Goal: Information Seeking & Learning: Learn about a topic

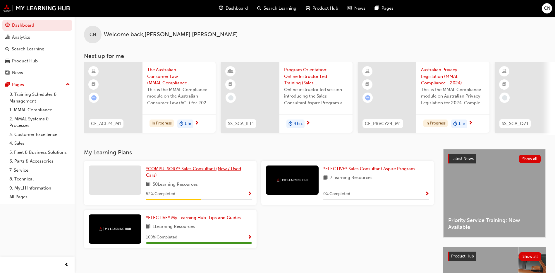
click at [169, 169] on span "*COMPULSORY* Sales Consultant (New / Used Cars)" at bounding box center [193, 172] width 95 height 12
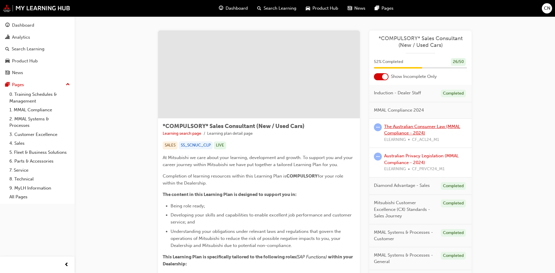
click at [401, 133] on link "The Australian Consumer Law (MMAL Compliance - 2024)" at bounding box center [422, 130] width 76 height 12
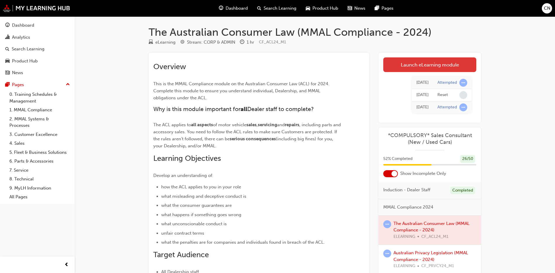
click at [401, 63] on link "Launch eLearning module" at bounding box center [429, 64] width 93 height 15
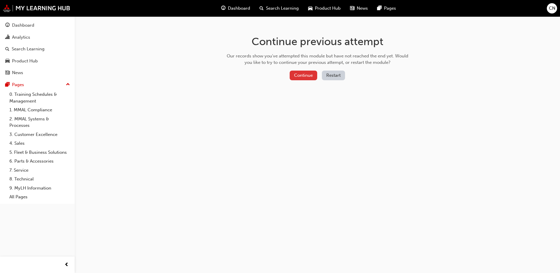
click at [307, 79] on button "Continue" at bounding box center [303, 76] width 28 height 10
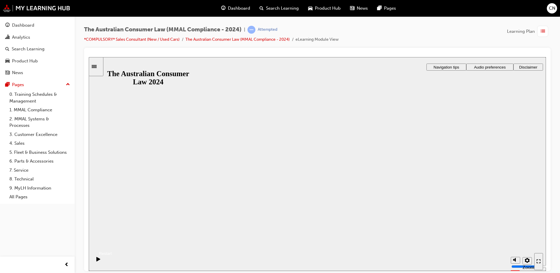
click at [112, 242] on button "Resume" at bounding box center [100, 246] width 23 height 8
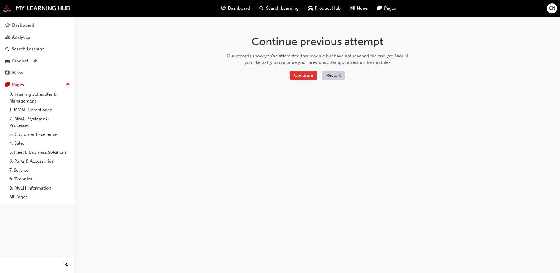
click at [312, 76] on button "Continue" at bounding box center [303, 76] width 28 height 10
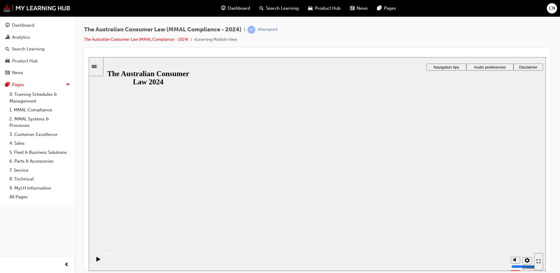
click at [316, 221] on div "The Australian Consumer Law 2024 The Australian Consumer Law 2024 Resume Restart" at bounding box center [317, 239] width 457 height 36
click at [112, 242] on button "Resume" at bounding box center [100, 246] width 23 height 8
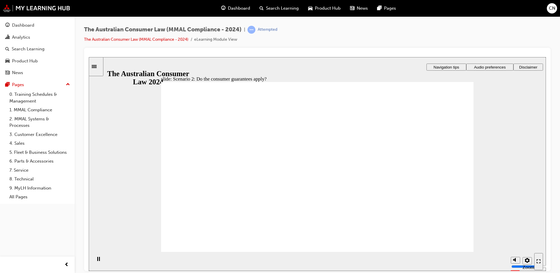
drag, startPoint x: 243, startPoint y: 168, endPoint x: 253, endPoint y: 174, distance: 11.8
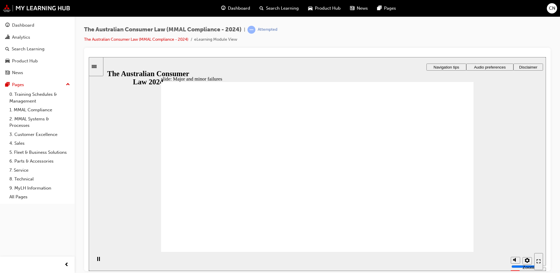
drag, startPoint x: 313, startPoint y: 135, endPoint x: 416, endPoint y: 195, distance: 119.7
drag, startPoint x: 322, startPoint y: 149, endPoint x: 252, endPoint y: 217, distance: 97.3
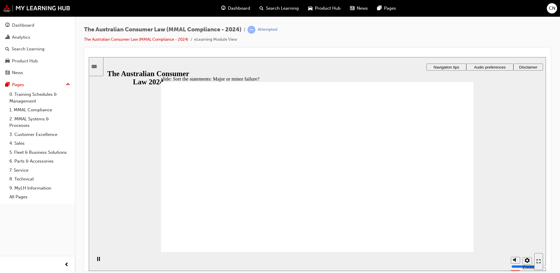
drag, startPoint x: 304, startPoint y: 148, endPoint x: 403, endPoint y: 210, distance: 117.0
drag, startPoint x: 291, startPoint y: 144, endPoint x: 208, endPoint y: 215, distance: 109.0
drag, startPoint x: 309, startPoint y: 158, endPoint x: 228, endPoint y: 218, distance: 100.5
drag, startPoint x: 296, startPoint y: 138, endPoint x: 206, endPoint y: 216, distance: 118.0
drag, startPoint x: 312, startPoint y: 141, endPoint x: 225, endPoint y: 206, distance: 108.5
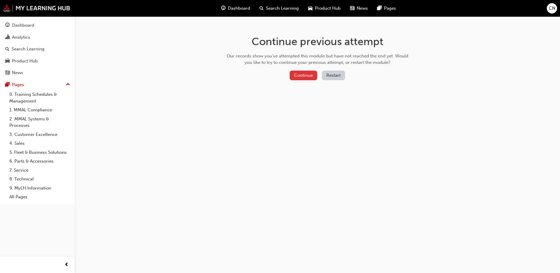
click at [297, 77] on button "Continue" at bounding box center [303, 76] width 28 height 10
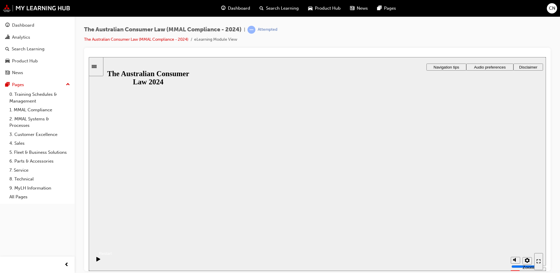
click at [112, 242] on button "Resume" at bounding box center [100, 246] width 23 height 8
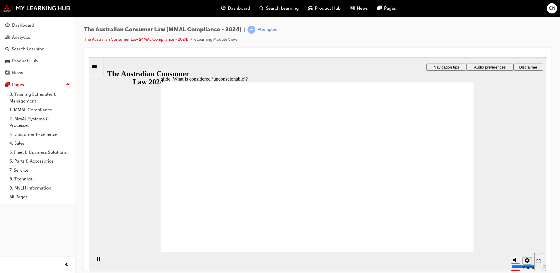
drag, startPoint x: 295, startPoint y: 147, endPoint x: 231, endPoint y: 185, distance: 74.5
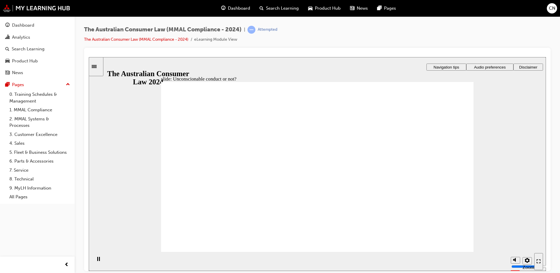
drag, startPoint x: 290, startPoint y: 142, endPoint x: 215, endPoint y: 191, distance: 89.4
drag, startPoint x: 308, startPoint y: 134, endPoint x: 407, endPoint y: 191, distance: 114.3
drag, startPoint x: 309, startPoint y: 145, endPoint x: 220, endPoint y: 189, distance: 99.1
drag, startPoint x: 296, startPoint y: 152, endPoint x: 217, endPoint y: 203, distance: 94.1
drag, startPoint x: 302, startPoint y: 138, endPoint x: 217, endPoint y: 207, distance: 109.6
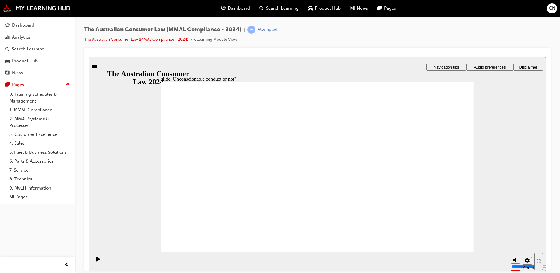
drag, startPoint x: 285, startPoint y: 140, endPoint x: 412, endPoint y: 205, distance: 142.4
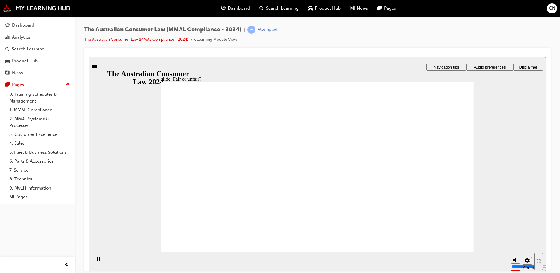
drag, startPoint x: 308, startPoint y: 147, endPoint x: 422, endPoint y: 203, distance: 127.6
drag, startPoint x: 302, startPoint y: 136, endPoint x: 226, endPoint y: 188, distance: 91.7
drag, startPoint x: 289, startPoint y: 145, endPoint x: 417, endPoint y: 208, distance: 142.8
drag, startPoint x: 322, startPoint y: 107, endPoint x: 347, endPoint y: 165, distance: 62.6
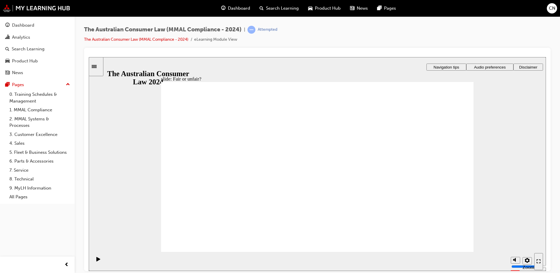
drag, startPoint x: 324, startPoint y: 140, endPoint x: 441, endPoint y: 205, distance: 133.8
drag, startPoint x: 296, startPoint y: 142, endPoint x: 411, endPoint y: 191, distance: 124.6
drag, startPoint x: 310, startPoint y: 134, endPoint x: 198, endPoint y: 188, distance: 124.2
drag, startPoint x: 292, startPoint y: 139, endPoint x: 382, endPoint y: 186, distance: 101.7
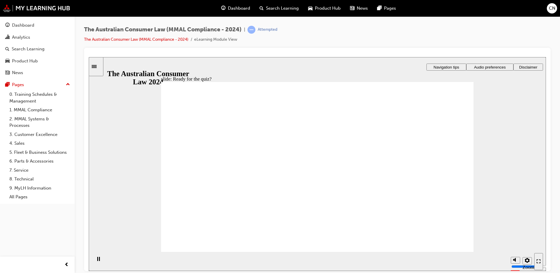
checkbox input "true"
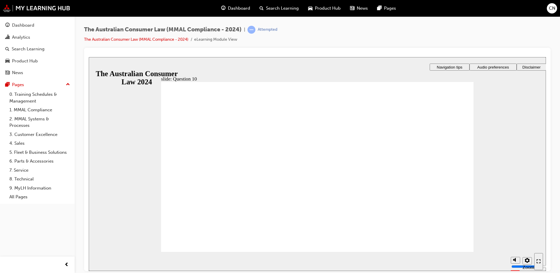
radio input "true"
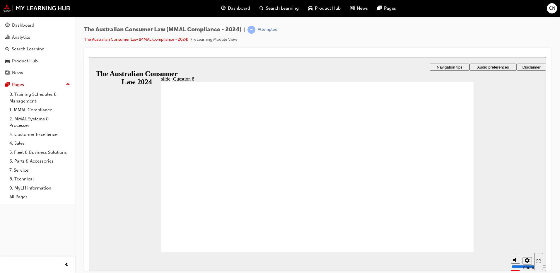
radio input "true"
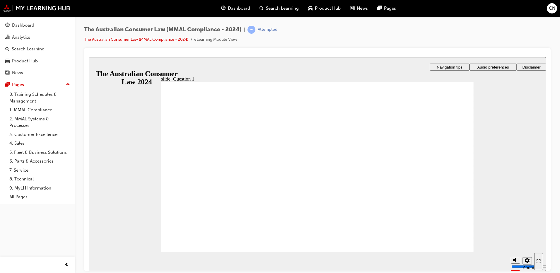
radio input "true"
checkbox input "true"
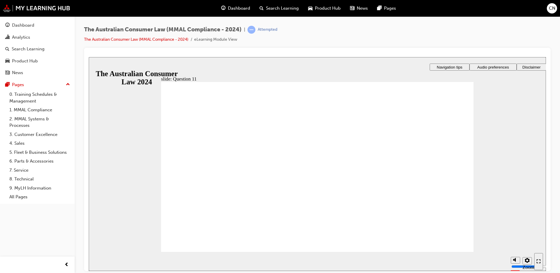
checkbox input "true"
drag, startPoint x: 233, startPoint y: 174, endPoint x: 187, endPoint y: 244, distance: 84.2
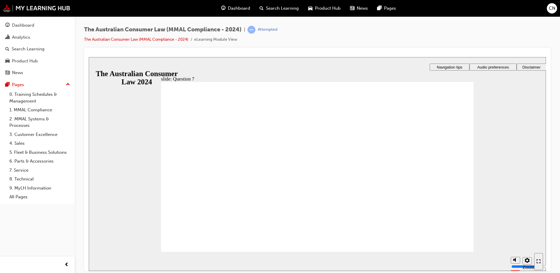
checkbox input "true"
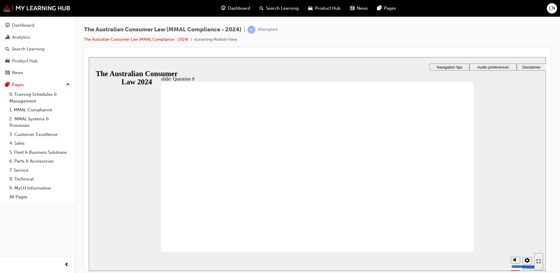
checkbox input "true"
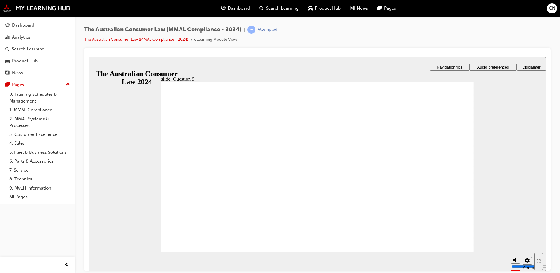
checkbox input "true"
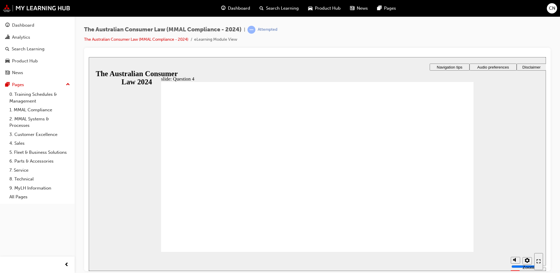
checkbox input "true"
radio input "true"
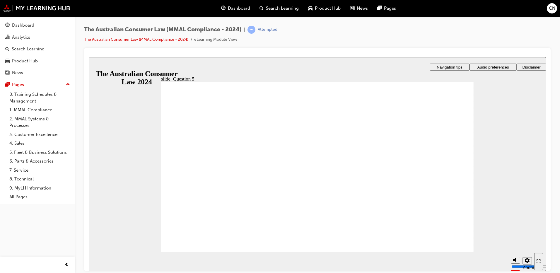
radio input "false"
radio input "true"
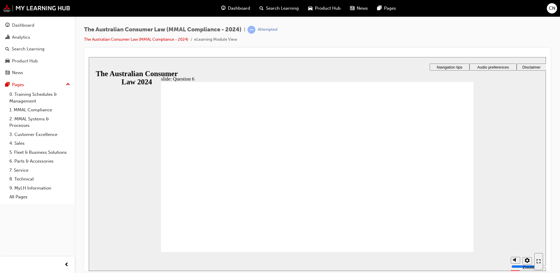
checkbox input "true"
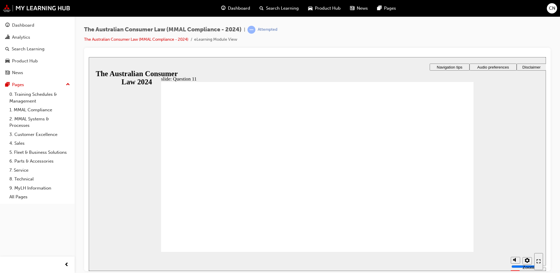
checkbox input "true"
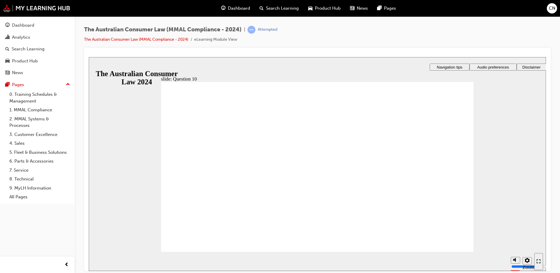
drag, startPoint x: 247, startPoint y: 148, endPoint x: 244, endPoint y: 176, distance: 27.9
checkbox input "true"
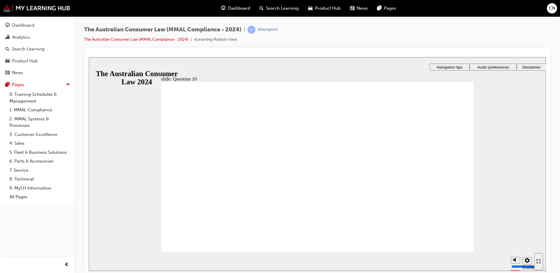
checkbox input "true"
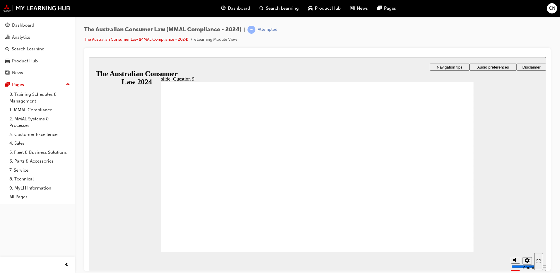
drag, startPoint x: 248, startPoint y: 153, endPoint x: 250, endPoint y: 144, distance: 9.1
radio input "true"
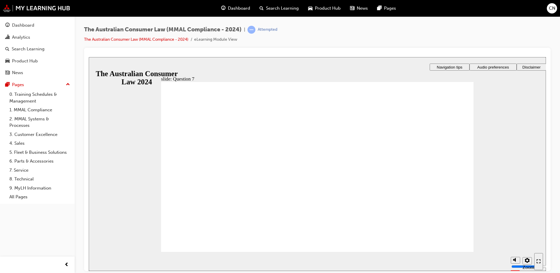
checkbox input "true"
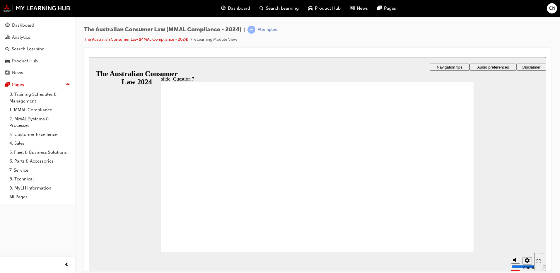
drag, startPoint x: 234, startPoint y: 151, endPoint x: 225, endPoint y: 157, distance: 10.7
radio input "true"
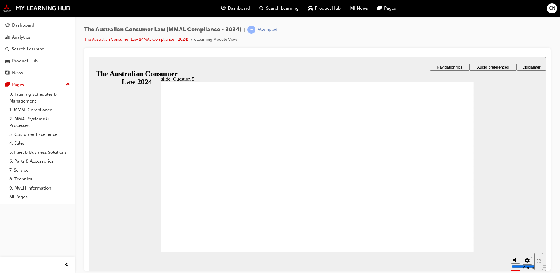
radio input "true"
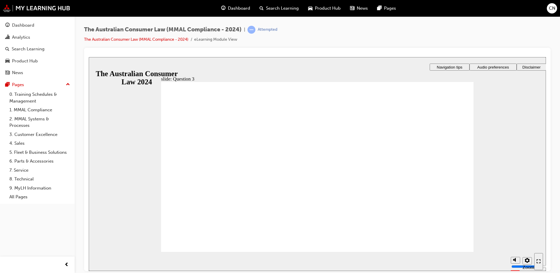
radio input "true"
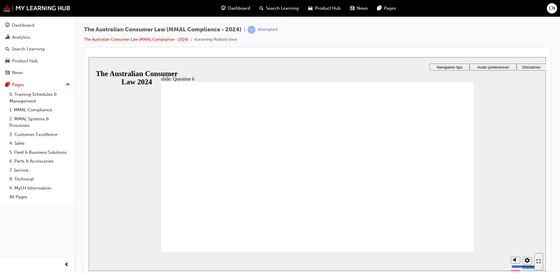
checkbox input "true"
drag, startPoint x: 233, startPoint y: 166, endPoint x: 233, endPoint y: 178, distance: 12.3
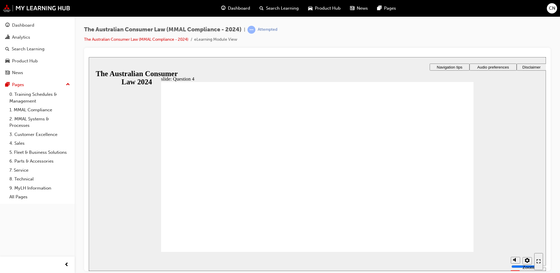
checkbox input "true"
radio input "true"
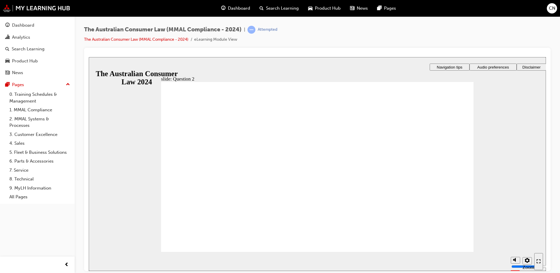
radio input "true"
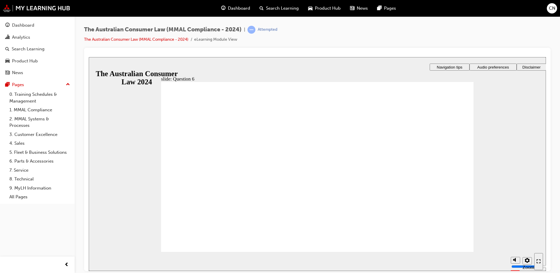
radio input "true"
checkbox input "true"
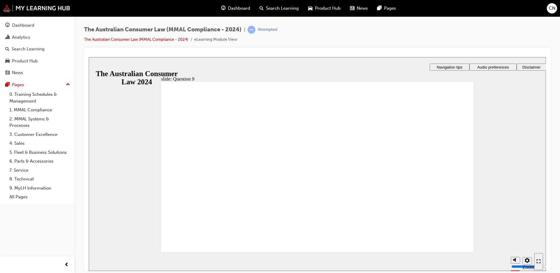
checkbox input "true"
drag, startPoint x: 211, startPoint y: 186, endPoint x: 199, endPoint y: 245, distance: 60.3
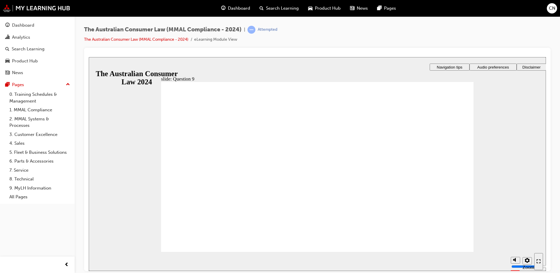
radio input "true"
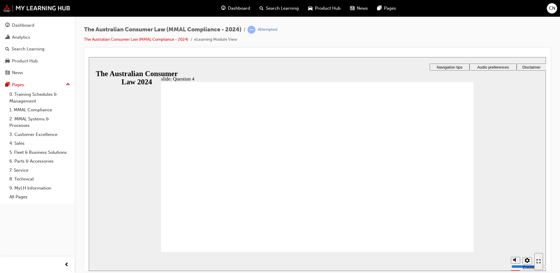
checkbox input "true"
drag, startPoint x: 195, startPoint y: 186, endPoint x: 193, endPoint y: 190, distance: 3.9
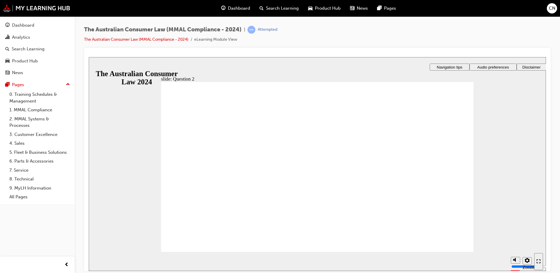
radio input "true"
checkbox input "true"
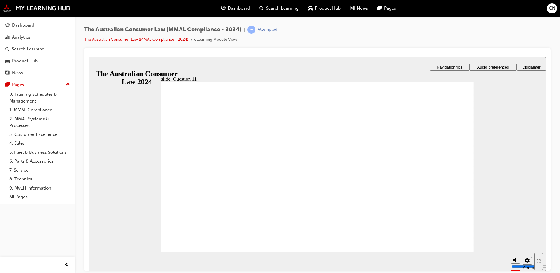
checkbox input "true"
radio input "true"
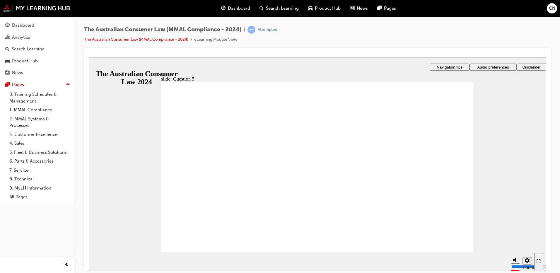
checkbox input "true"
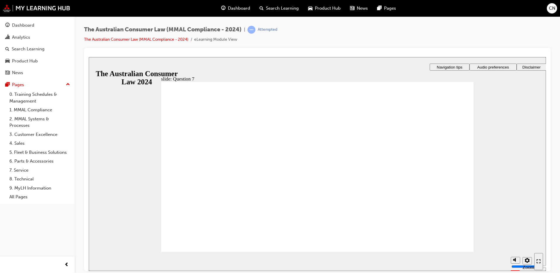
checkbox input "true"
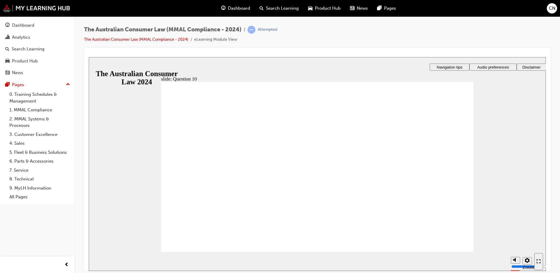
radio input "true"
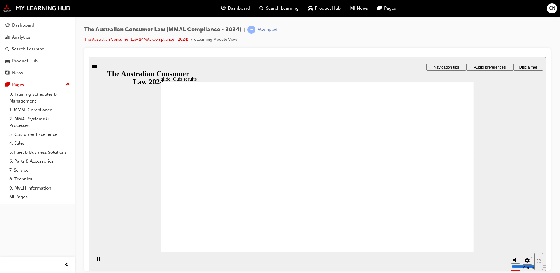
radio input "true"
checkbox input "true"
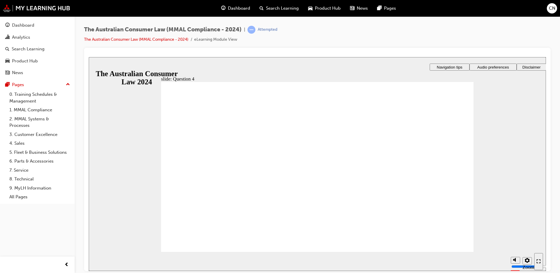
checkbox input "true"
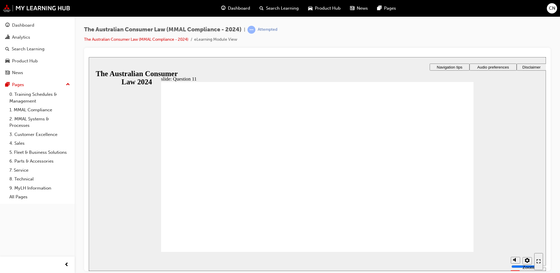
checkbox input "true"
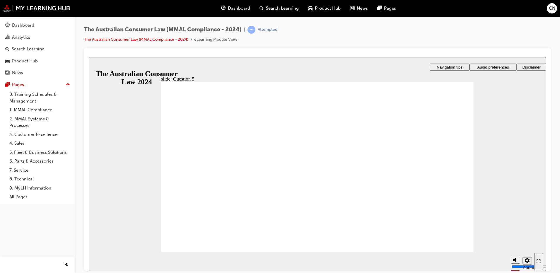
radio input "true"
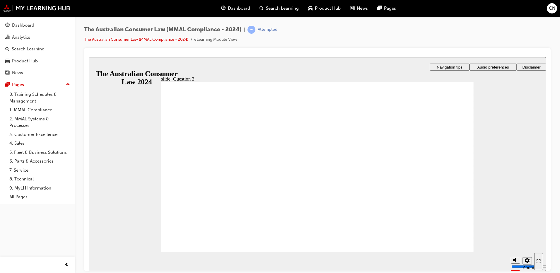
checkbox input "true"
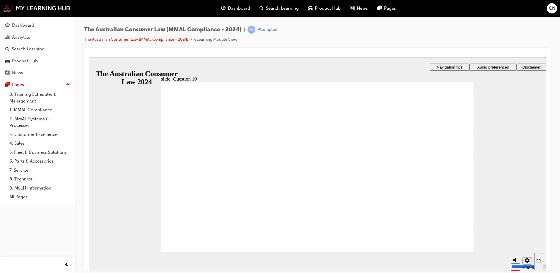
checkbox input "true"
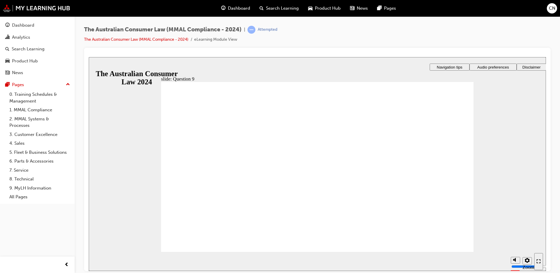
radio input "true"
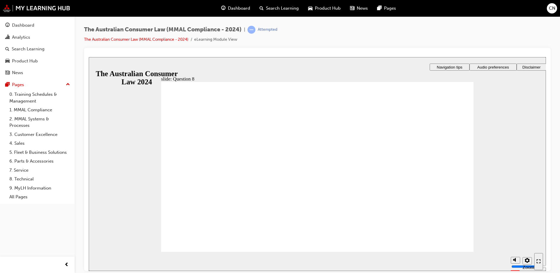
radio input "true"
checkbox input "true"
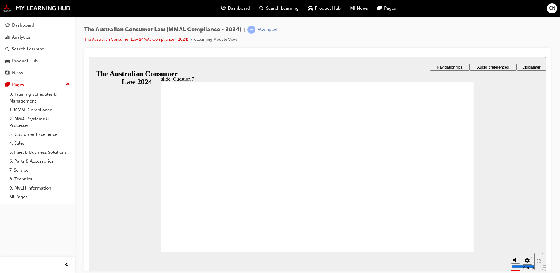
drag, startPoint x: 296, startPoint y: 142, endPoint x: 205, endPoint y: 244, distance: 137.4
radio input "true"
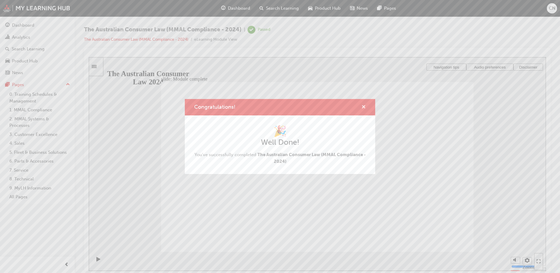
click at [363, 106] on span "cross-icon" at bounding box center [363, 107] width 4 height 5
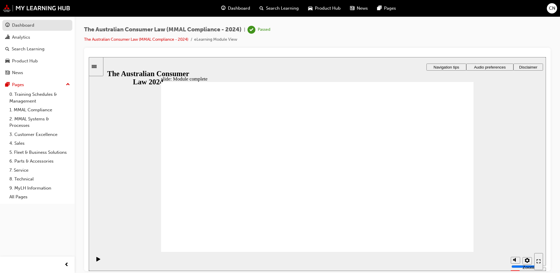
click at [32, 27] on div "Dashboard" at bounding box center [23, 25] width 22 height 7
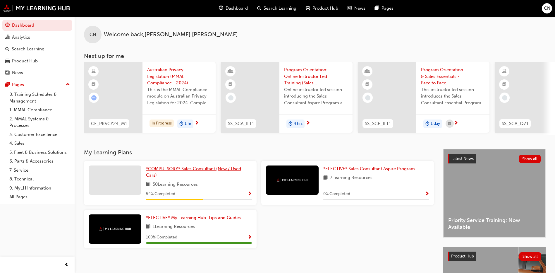
click at [230, 171] on span "*COMPULSORY* Sales Consultant (New / Used Cars)" at bounding box center [193, 172] width 95 height 12
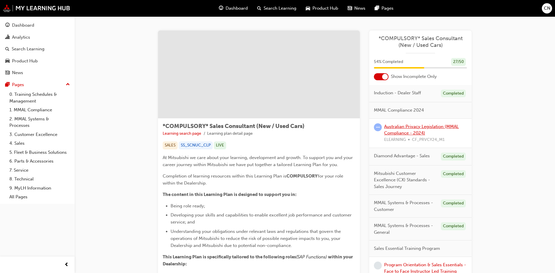
click at [393, 131] on link "Australian Privacy Legislation (MMAL Compliance - 2024)" at bounding box center [421, 130] width 75 height 12
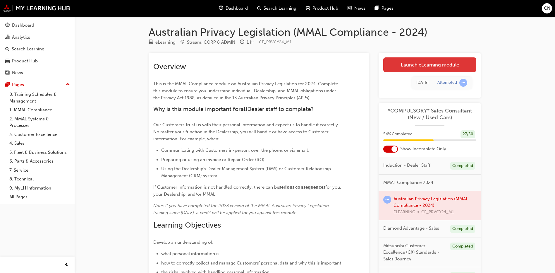
click at [403, 65] on link "Launch eLearning module" at bounding box center [429, 64] width 93 height 15
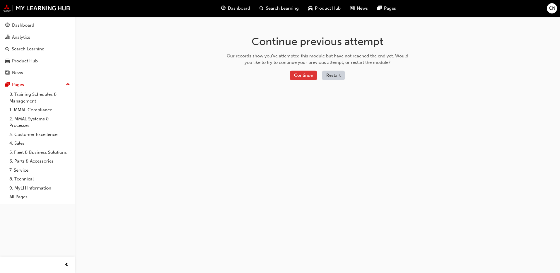
click at [298, 77] on button "Continue" at bounding box center [303, 76] width 28 height 10
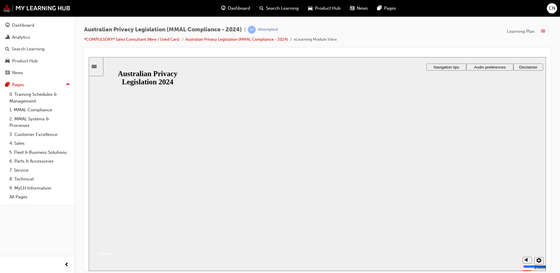
click at [112, 242] on button "Resume" at bounding box center [100, 246] width 23 height 8
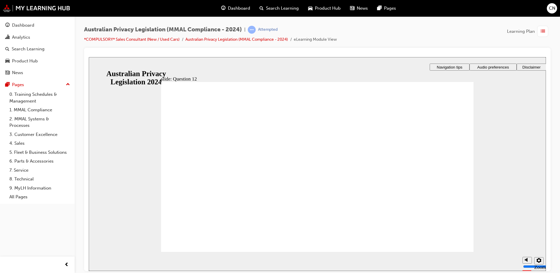
checkbox input "true"
radio input "true"
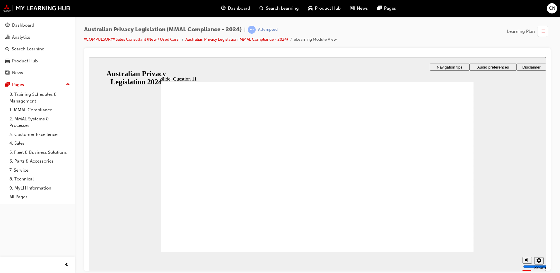
radio input "true"
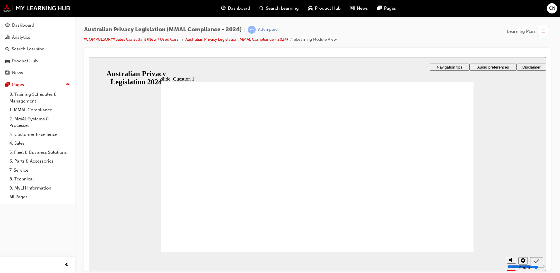
radio input "true"
checkbox input "true"
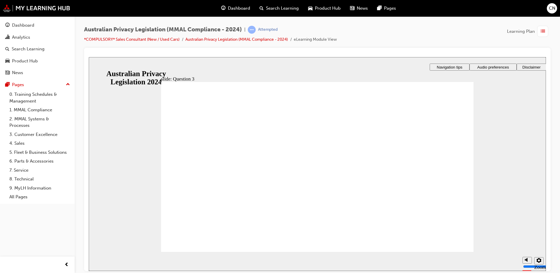
checkbox input "true"
radio input "true"
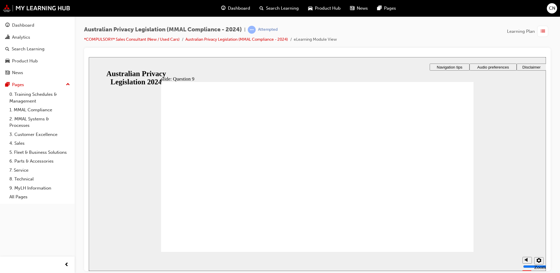
radio input "true"
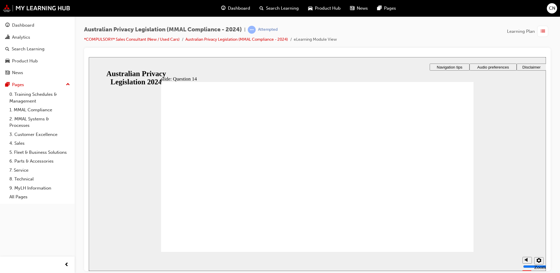
radio input "true"
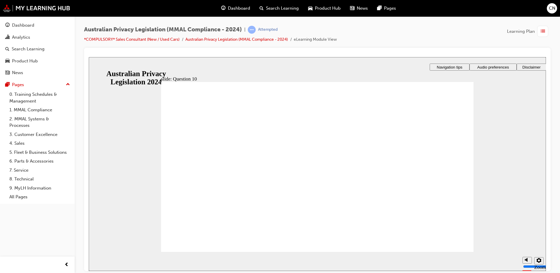
radio input "true"
drag, startPoint x: 210, startPoint y: 185, endPoint x: 197, endPoint y: 189, distance: 13.5
radio input "true"
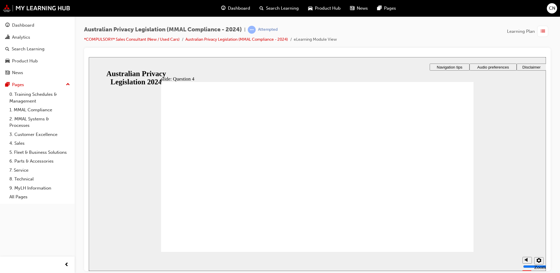
radio input "true"
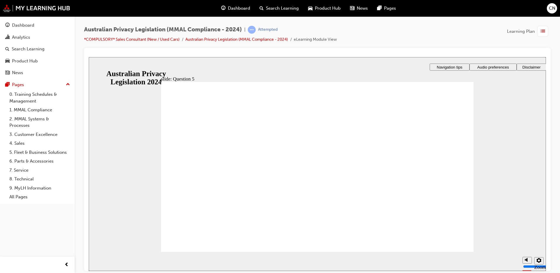
radio input "true"
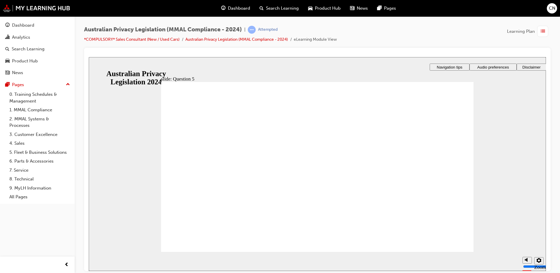
radio input "true"
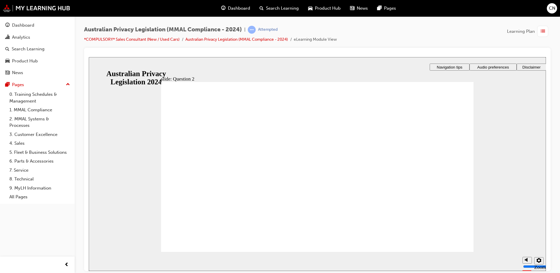
radio input "true"
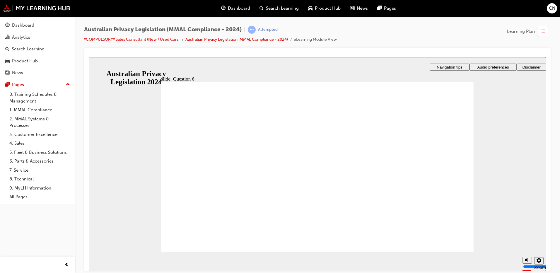
checkbox input "true"
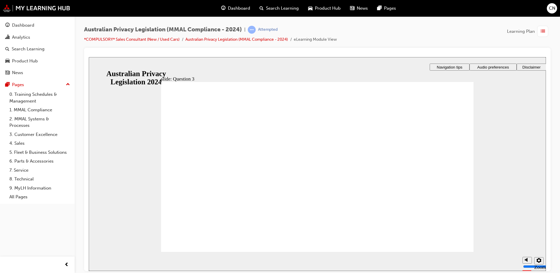
radio input "true"
checkbox input "true"
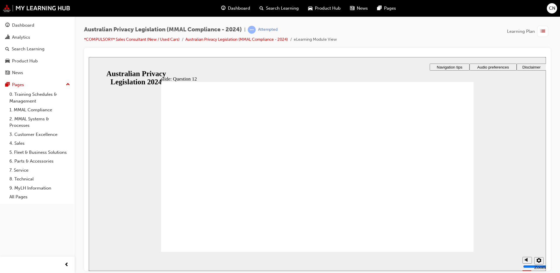
checkbox input "true"
radio input "true"
drag, startPoint x: 212, startPoint y: 173, endPoint x: 217, endPoint y: 236, distance: 63.1
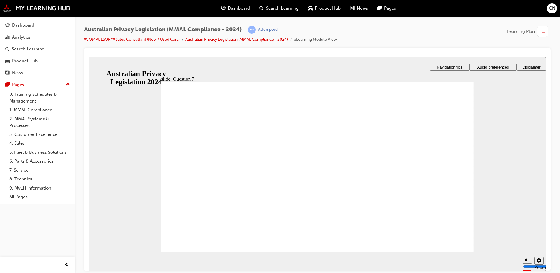
radio input "true"
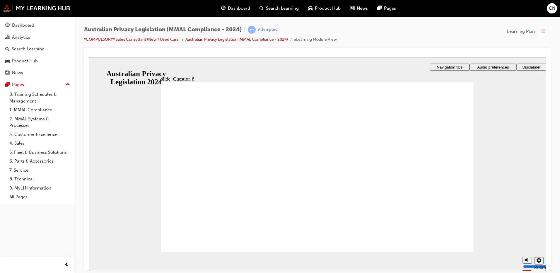
radio input "true"
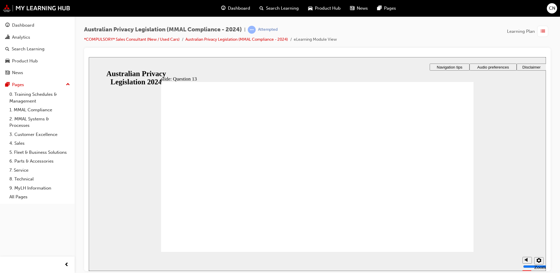
radio input "true"
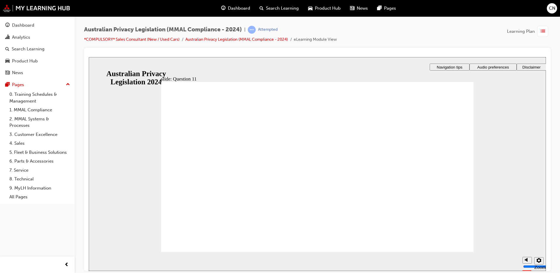
radio input "true"
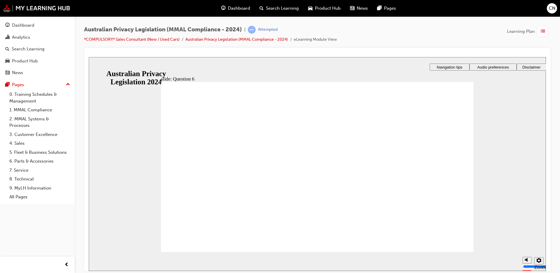
radio input "true"
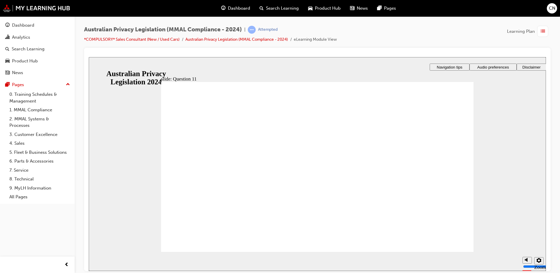
radio input "true"
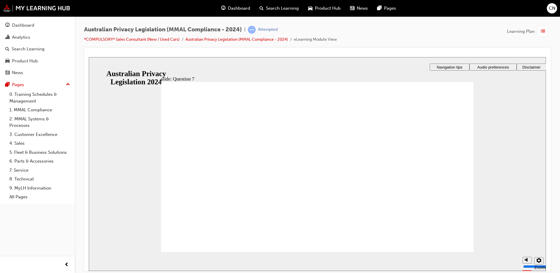
radio input "true"
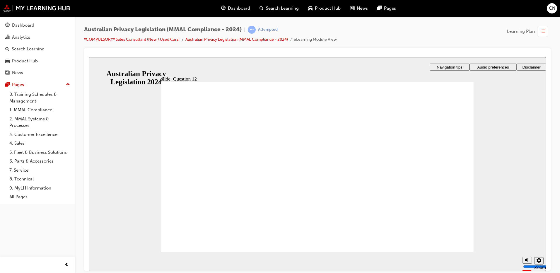
checkbox input "true"
drag, startPoint x: 193, startPoint y: 156, endPoint x: 198, endPoint y: 194, distance: 38.3
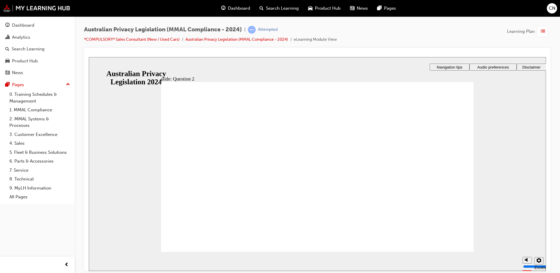
radio input "true"
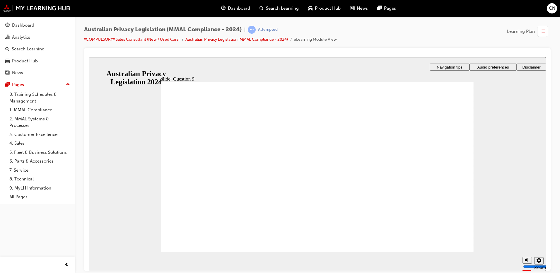
radio input "true"
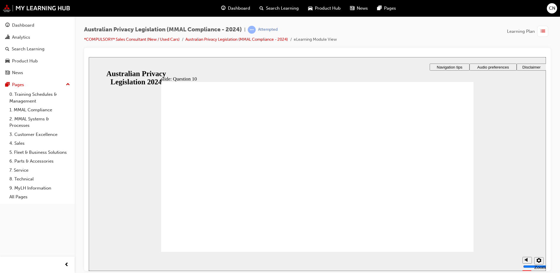
checkbox input "true"
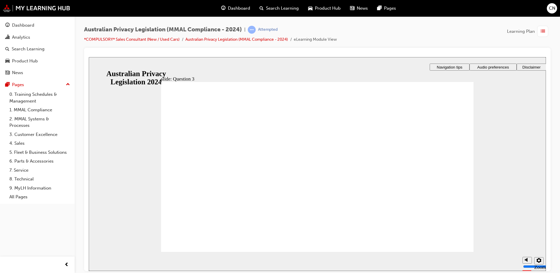
radio input "true"
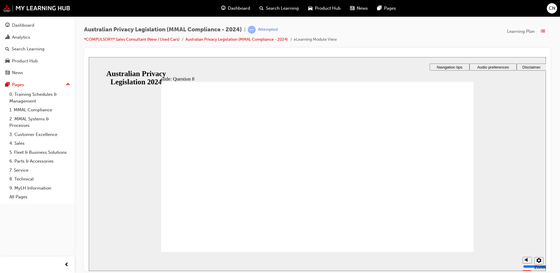
radio input "true"
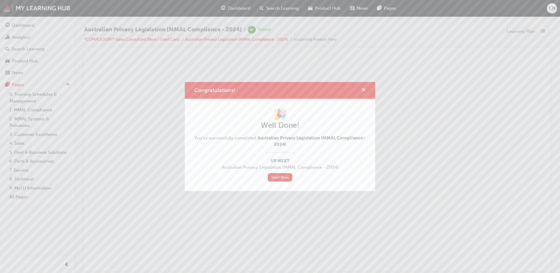
click at [364, 92] on span "cross-icon" at bounding box center [363, 90] width 4 height 5
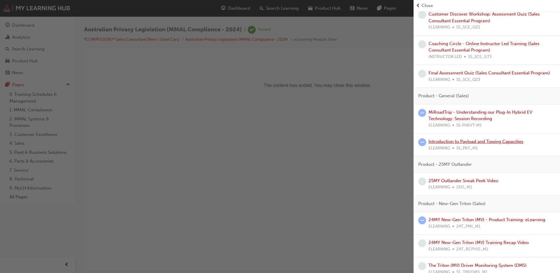
scroll to position [380, 0]
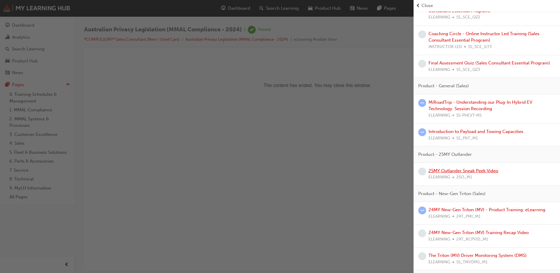
click at [434, 169] on link "25MY Outlander Sneak Peek Video" at bounding box center [463, 170] width 70 height 5
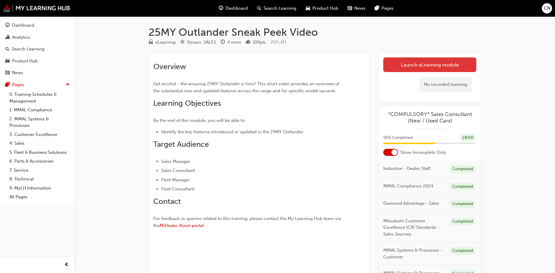
click at [392, 67] on link "Launch eLearning module" at bounding box center [429, 64] width 93 height 15
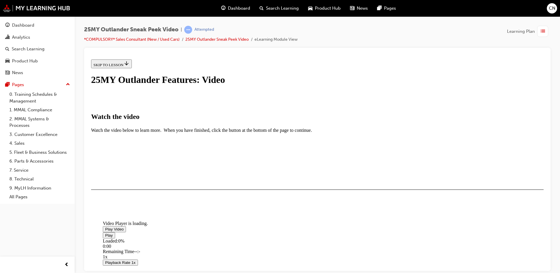
scroll to position [59, 0]
click at [105, 227] on span "Video player" at bounding box center [105, 229] width 0 height 4
click at [148, 209] on div "I HAVE WATCHED THIS VIDEO" at bounding box center [120, 206] width 55 height 5
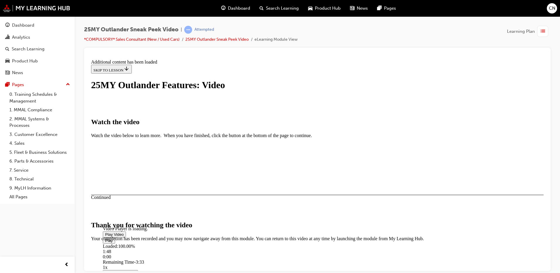
scroll to position [180, 0]
click at [127, 272] on button "CLOSE MODULE" at bounding box center [109, 277] width 36 height 6
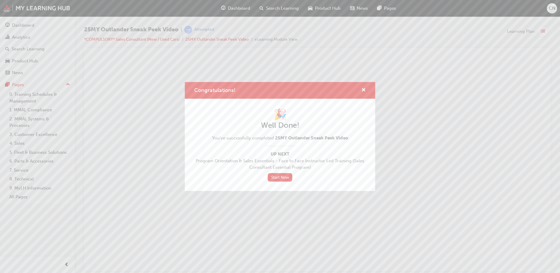
scroll to position [0, 0]
click at [363, 91] on span "cross-icon" at bounding box center [363, 90] width 4 height 5
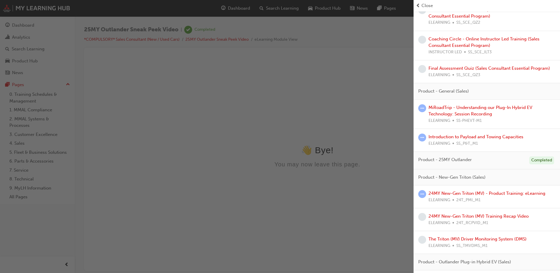
scroll to position [380, 0]
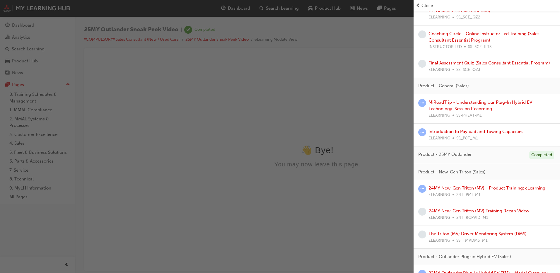
click at [485, 188] on link "24MY New-Gen Triton (MV) - Product Training: eLearning" at bounding box center [486, 187] width 117 height 5
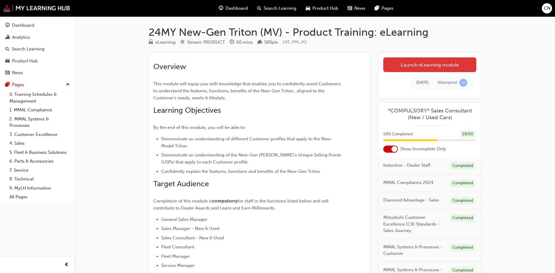
click at [404, 60] on link "Launch eLearning module" at bounding box center [429, 64] width 93 height 15
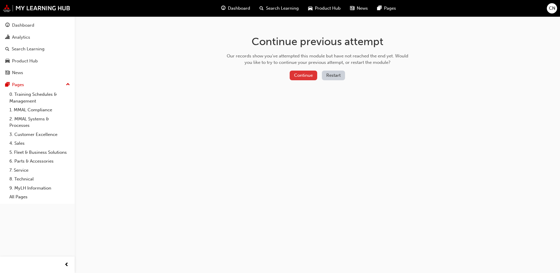
click at [295, 73] on button "Continue" at bounding box center [303, 76] width 28 height 10
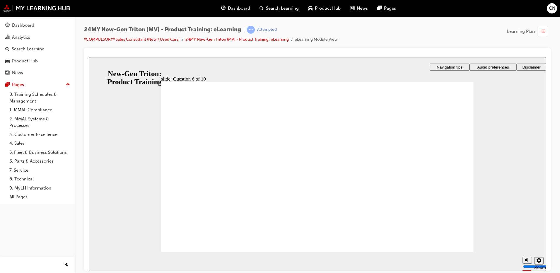
radio input "true"
checkbox input "true"
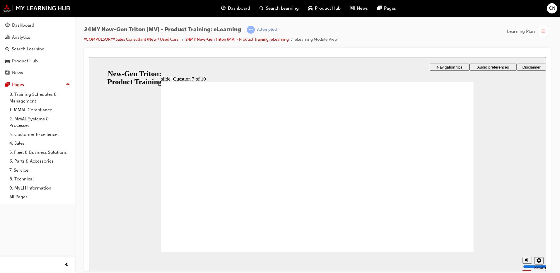
checkbox input "true"
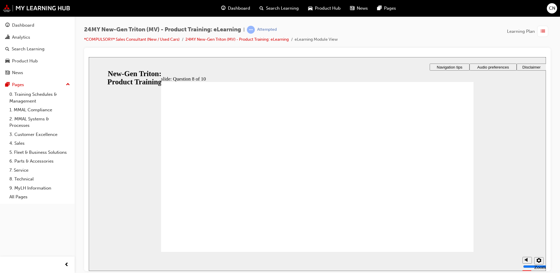
radio input "true"
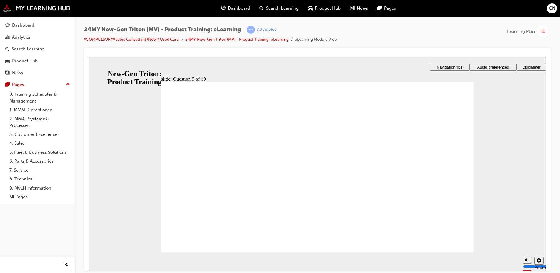
radio input "true"
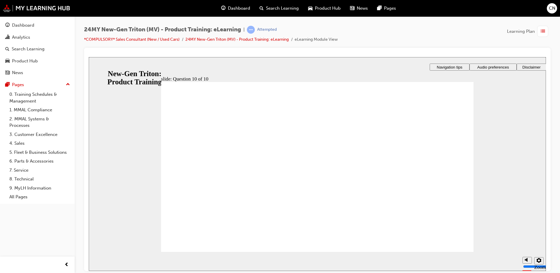
checkbox input "true"
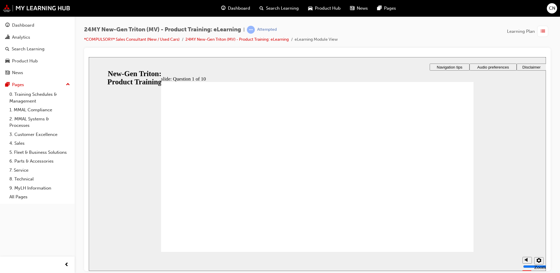
checkbox input "true"
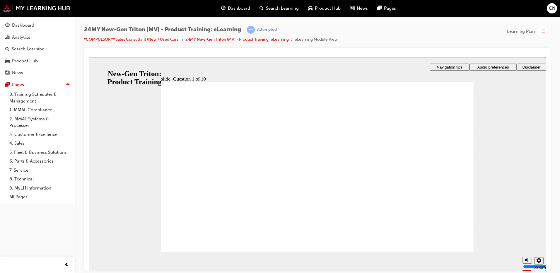
radio input "true"
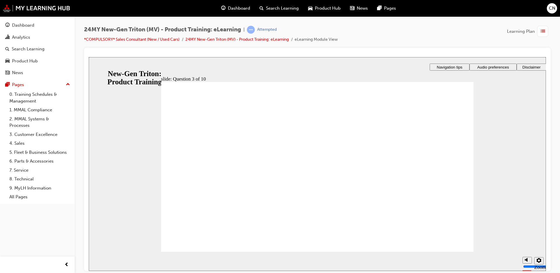
checkbox input "true"
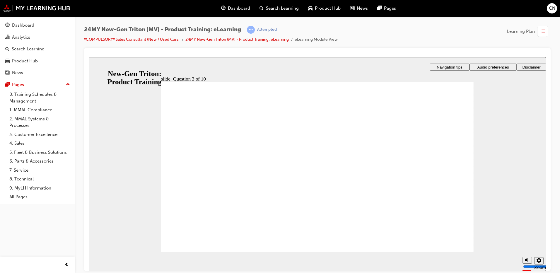
checkbox input "true"
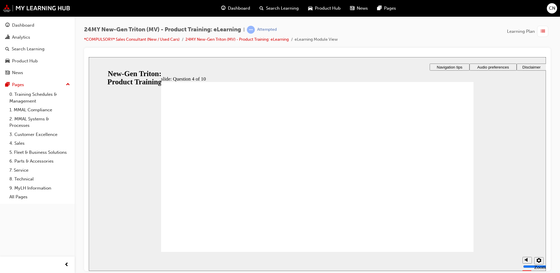
checkbox input "true"
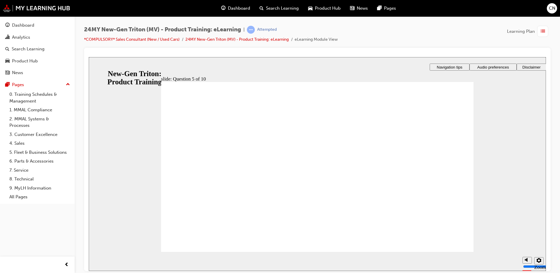
checkbox input "true"
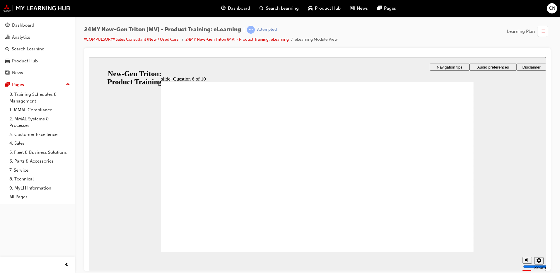
radio input "true"
checkbox input "true"
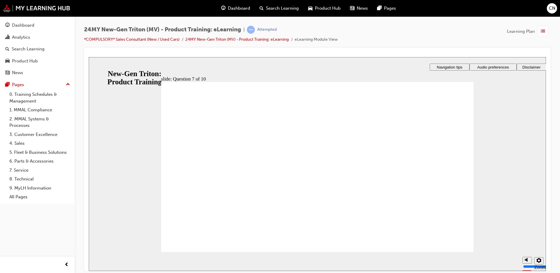
drag, startPoint x: 190, startPoint y: 186, endPoint x: 199, endPoint y: 201, distance: 18.2
checkbox input "true"
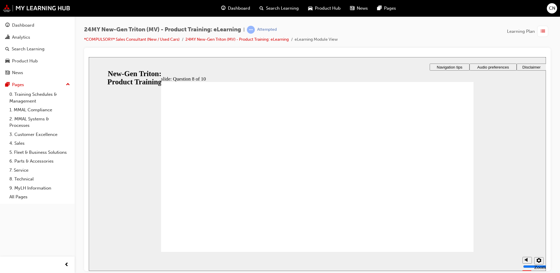
radio input "true"
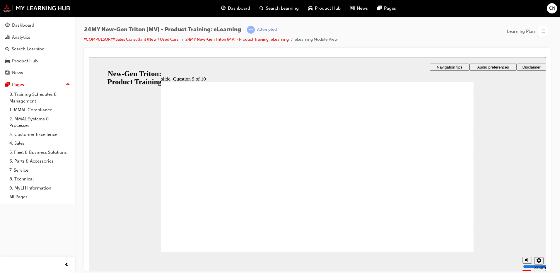
radio input "true"
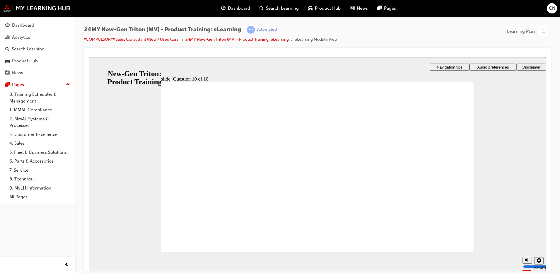
checkbox input "true"
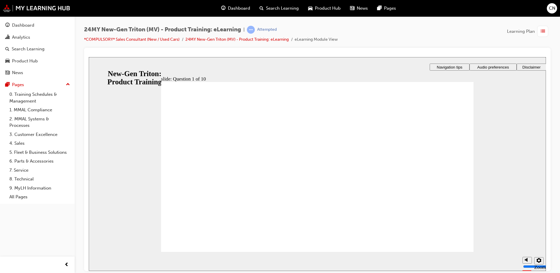
checkbox input "true"
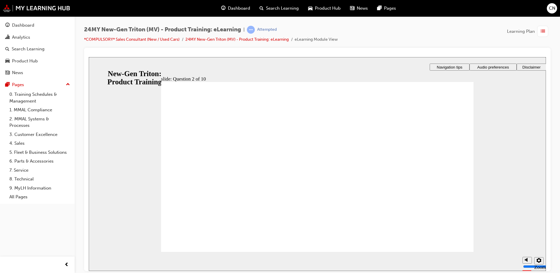
radio input "true"
checkbox input "true"
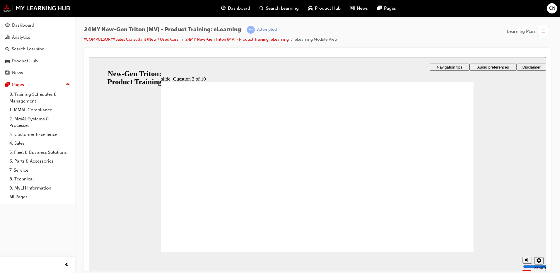
checkbox input "true"
drag, startPoint x: 208, startPoint y: 177, endPoint x: 199, endPoint y: 231, distance: 55.0
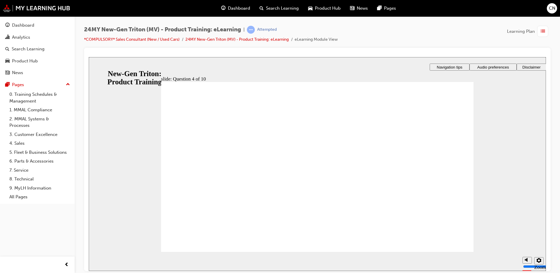
checkbox input "true"
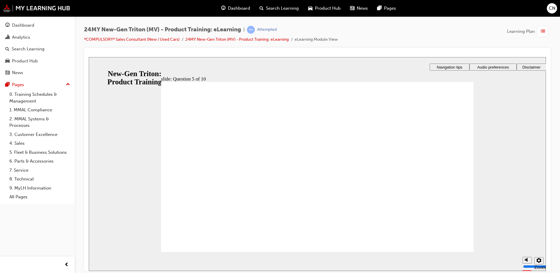
checkbox input "true"
radio input "true"
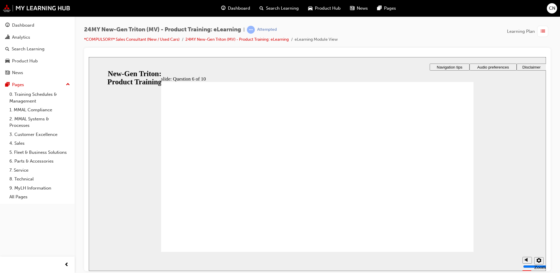
checkbox input "true"
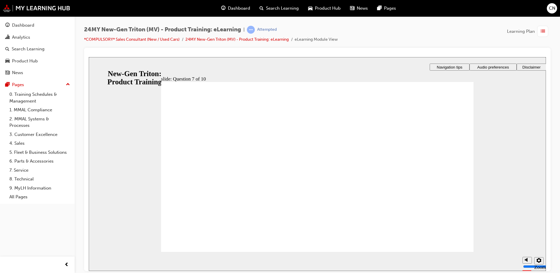
checkbox input "true"
radio input "true"
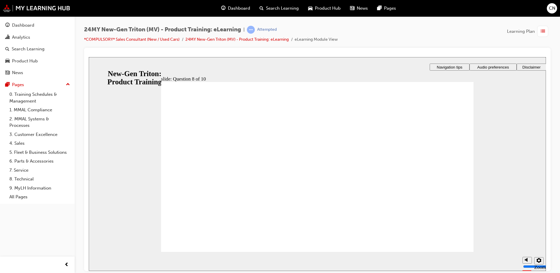
radio input "true"
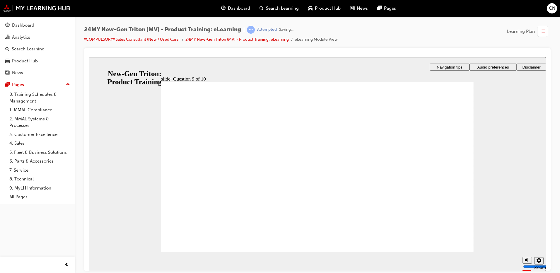
radio input "true"
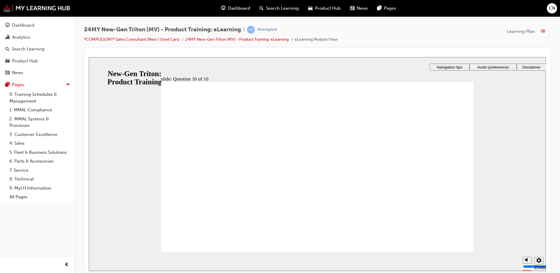
checkbox input "true"
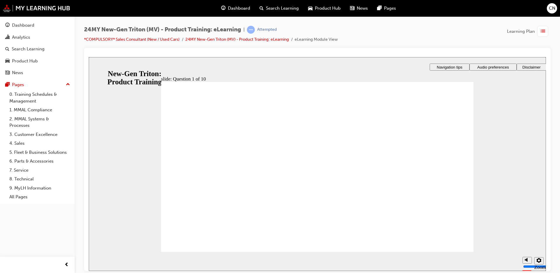
checkbox input "true"
drag, startPoint x: 194, startPoint y: 175, endPoint x: 200, endPoint y: 230, distance: 55.3
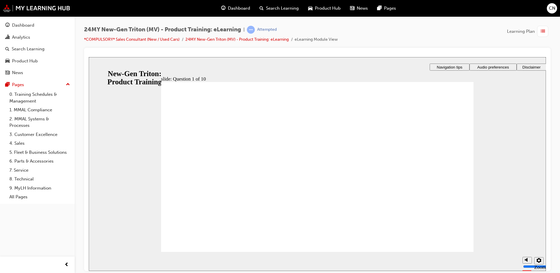
radio input "true"
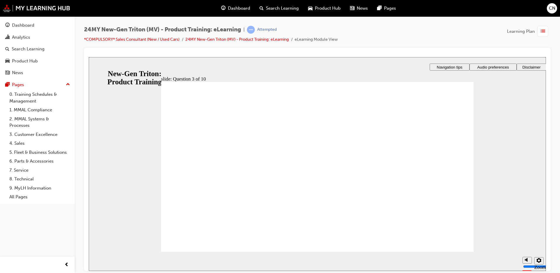
checkbox input "true"
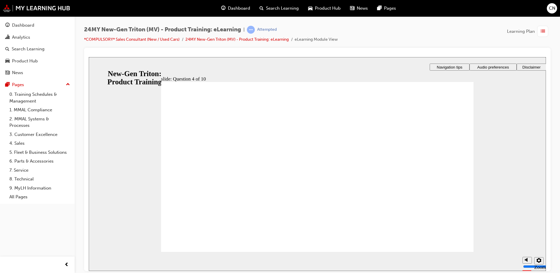
checkbox input "true"
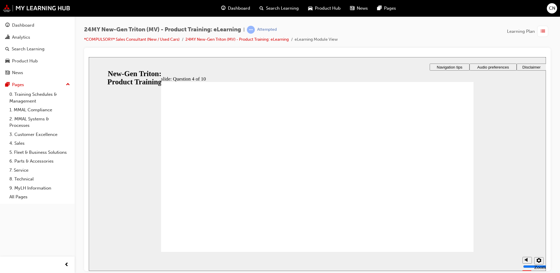
checkbox input "true"
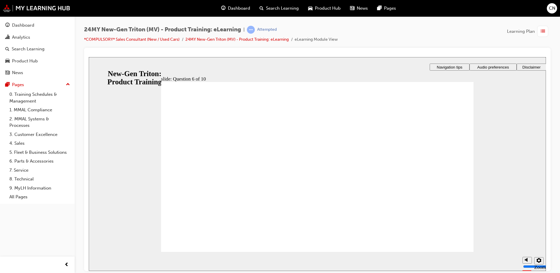
radio input "true"
drag, startPoint x: 253, startPoint y: 186, endPoint x: 238, endPoint y: 177, distance: 17.0
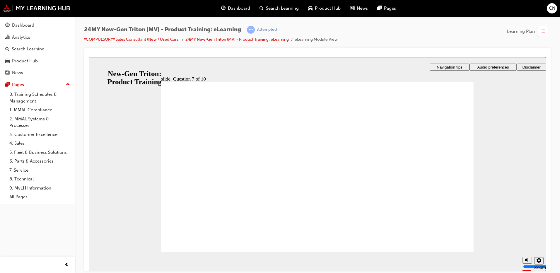
checkbox input "true"
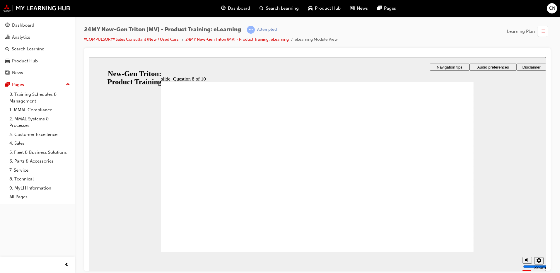
radio input "true"
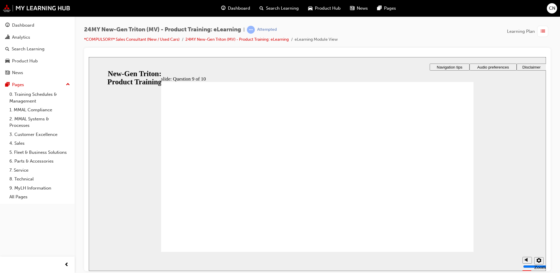
drag, startPoint x: 186, startPoint y: 146, endPoint x: 196, endPoint y: 231, distance: 86.3
radio input "false"
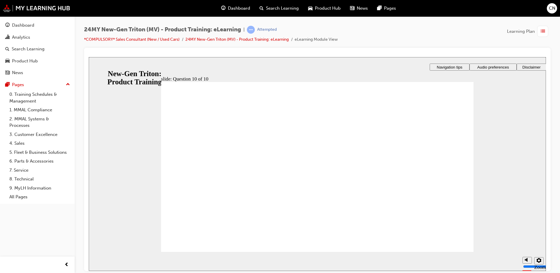
radio input "true"
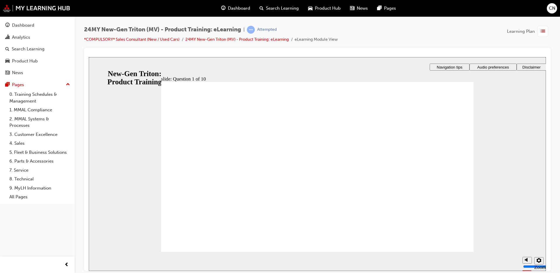
checkbox input "true"
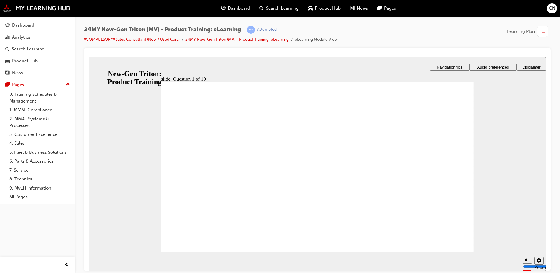
radio input "true"
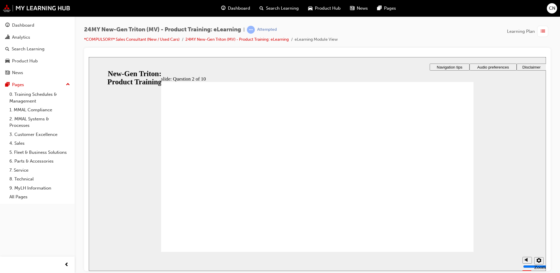
checkbox input "true"
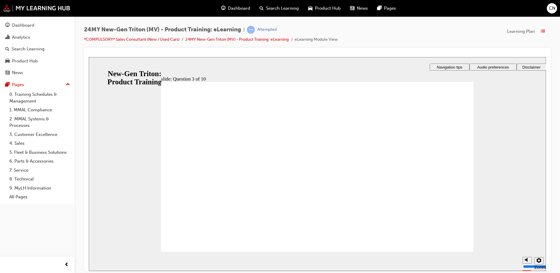
checkbox input "true"
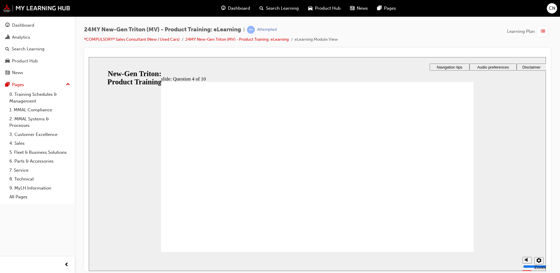
checkbox input "true"
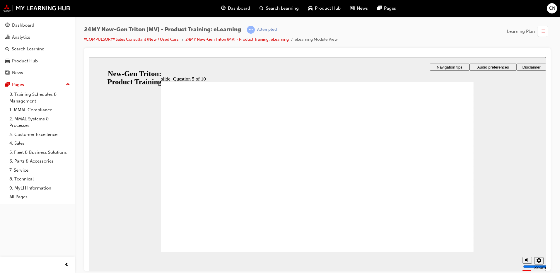
checkbox input "true"
drag, startPoint x: 173, startPoint y: 145, endPoint x: 173, endPoint y: 152, distance: 6.5
checkbox input "true"
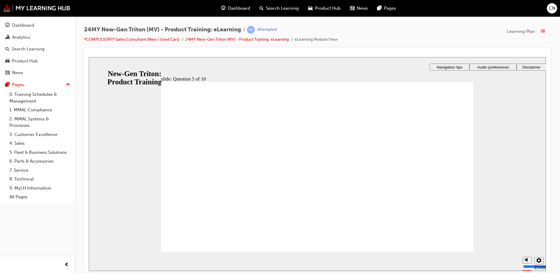
checkbox input "true"
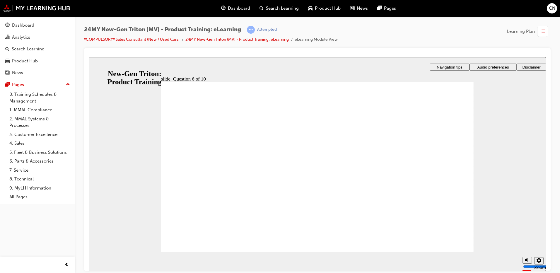
radio input "true"
checkbox input "true"
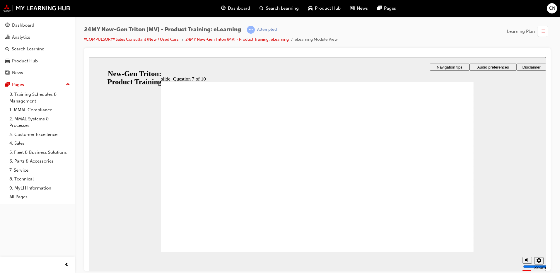
drag, startPoint x: 241, startPoint y: 170, endPoint x: 219, endPoint y: 220, distance: 55.2
drag, startPoint x: 171, startPoint y: 145, endPoint x: 194, endPoint y: 168, distance: 32.5
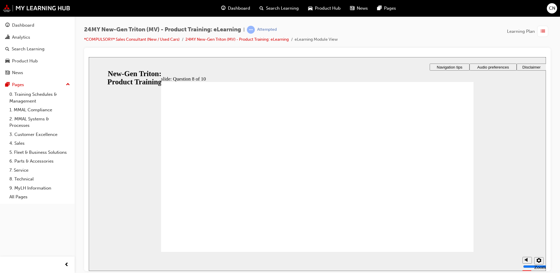
radio input "true"
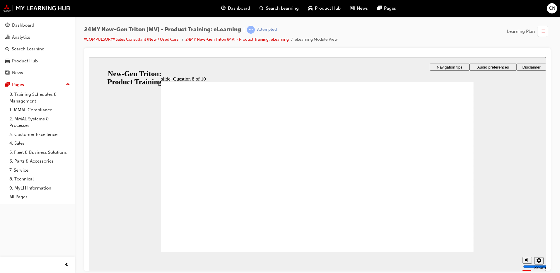
radio input "true"
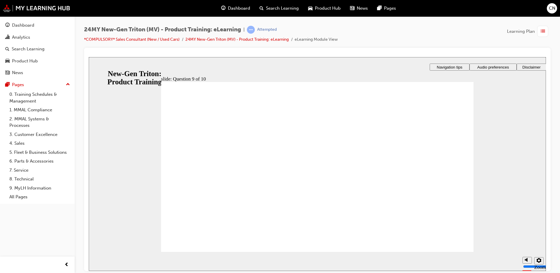
radio input "true"
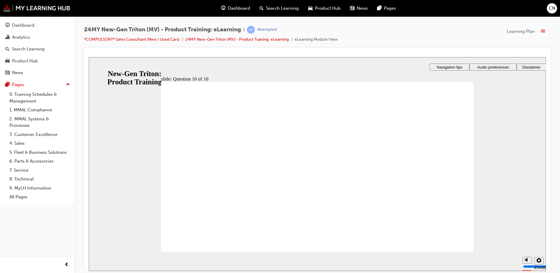
checkbox input "true"
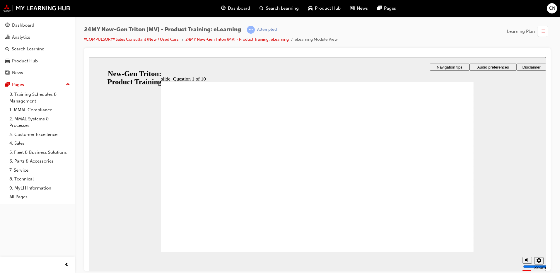
checkbox input "true"
radio input "true"
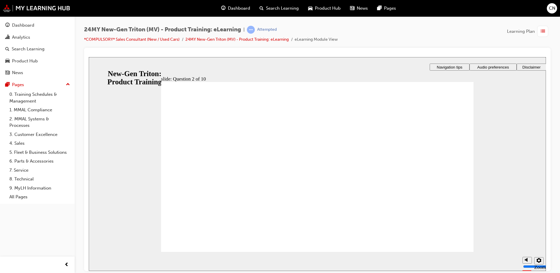
drag, startPoint x: 176, startPoint y: 224, endPoint x: 181, endPoint y: 229, distance: 6.8
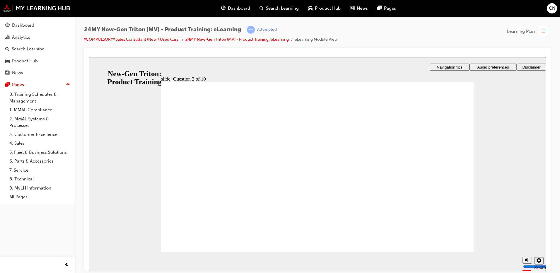
checkbox input "false"
checkbox input "true"
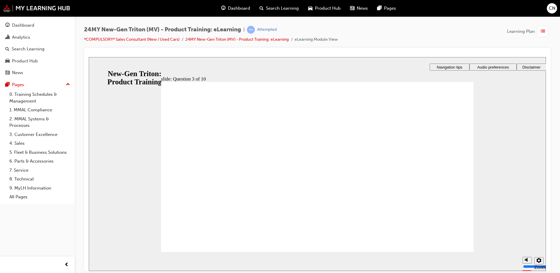
checkbox input "true"
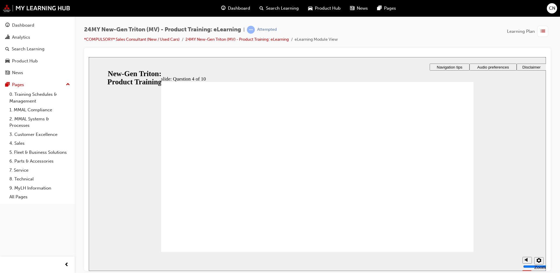
checkbox input "true"
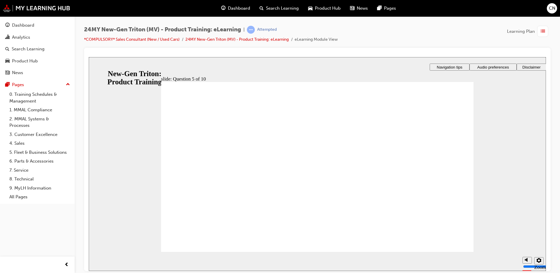
drag, startPoint x: 376, startPoint y: 183, endPoint x: 259, endPoint y: 198, distance: 117.8
radio input "true"
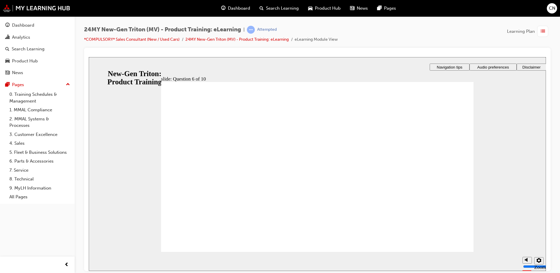
checkbox input "true"
drag, startPoint x: 225, startPoint y: 172, endPoint x: 215, endPoint y: 216, distance: 44.8
checkbox input "true"
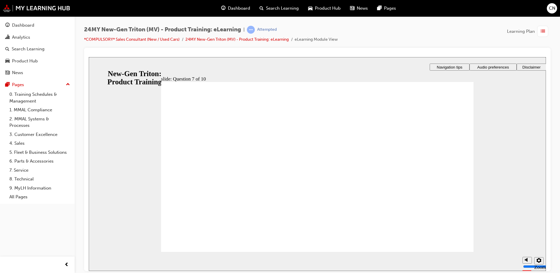
radio input "true"
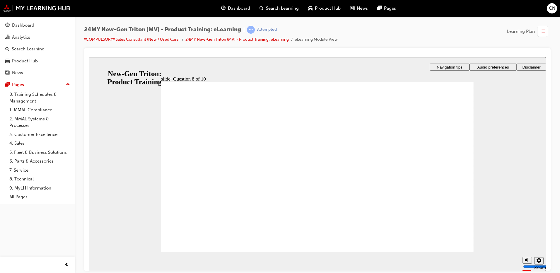
radio input "true"
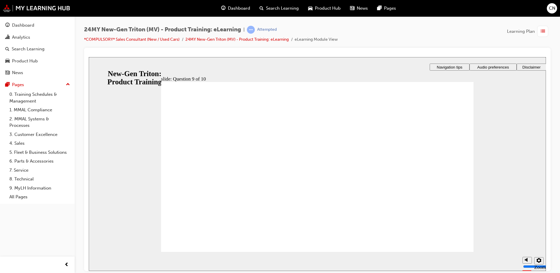
drag, startPoint x: 299, startPoint y: 205, endPoint x: 364, endPoint y: 222, distance: 67.9
radio input "true"
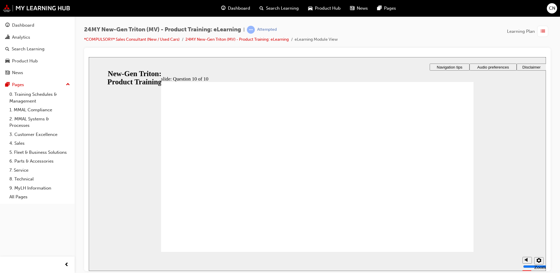
checkbox input "true"
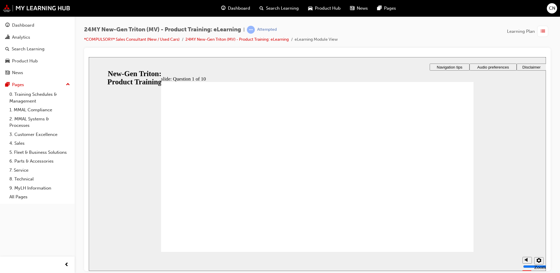
checkbox input "true"
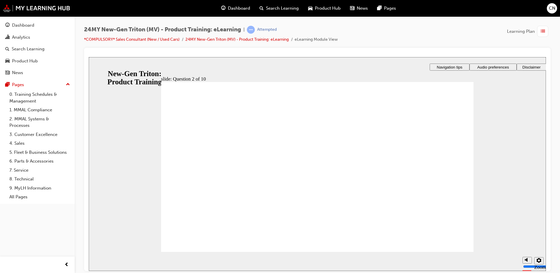
radio input "true"
drag, startPoint x: 446, startPoint y: 243, endPoint x: 446, endPoint y: 254, distance: 11.1
click at [446, 254] on div "slide: Question 2 of 10 Rectangle 1 That’s right! You selected the correct resp…" at bounding box center [317, 164] width 457 height 214
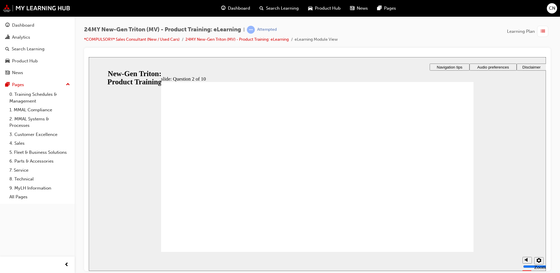
checkbox input "true"
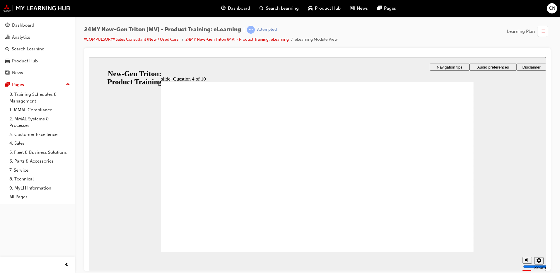
checkbox input "true"
checkbox input "false"
checkbox input "true"
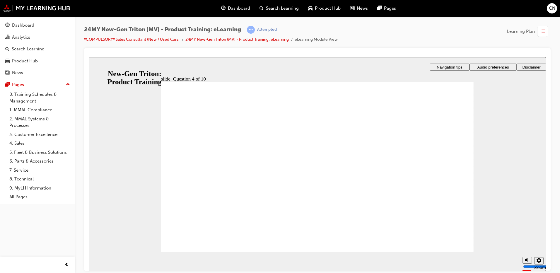
checkbox input "true"
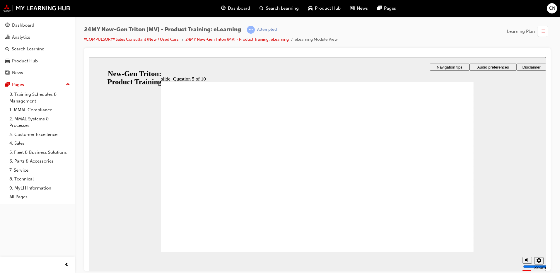
radio input "true"
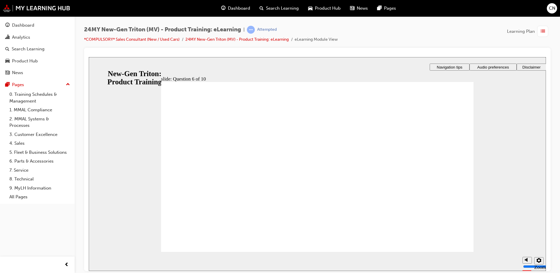
checkbox input "true"
drag, startPoint x: 202, startPoint y: 231, endPoint x: 202, endPoint y: 241, distance: 10.5
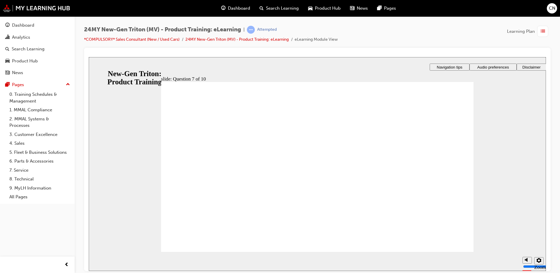
radio input "true"
drag, startPoint x: 309, startPoint y: 205, endPoint x: 315, endPoint y: 217, distance: 13.2
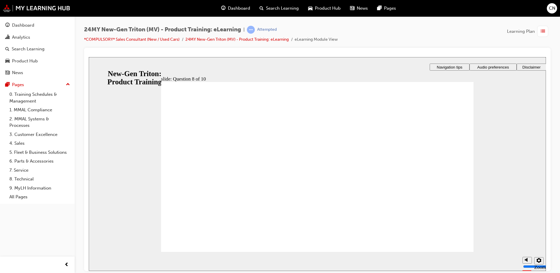
radio input "true"
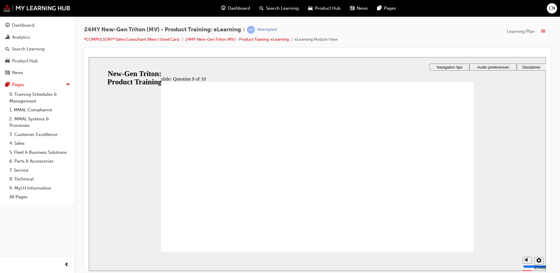
radio input "true"
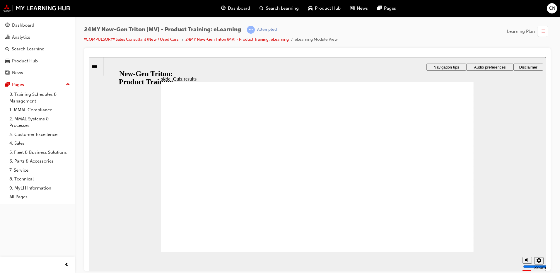
checkbox input "true"
checkbox input "false"
checkbox input "true"
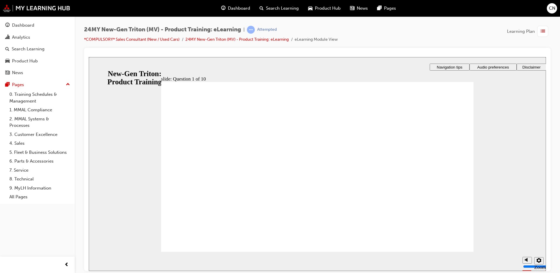
checkbox input "true"
radio input "true"
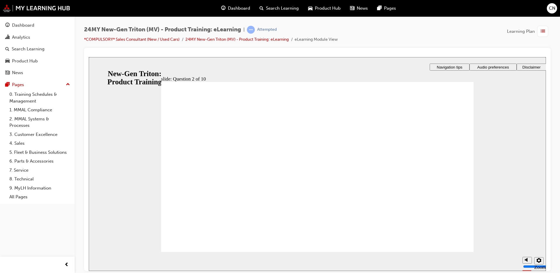
checkbox input "true"
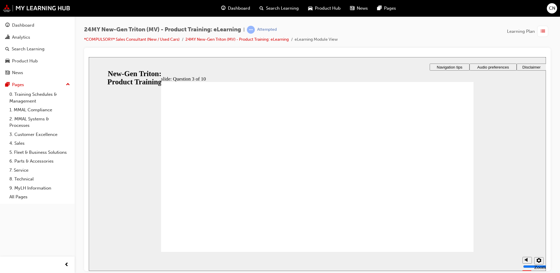
checkbox input "true"
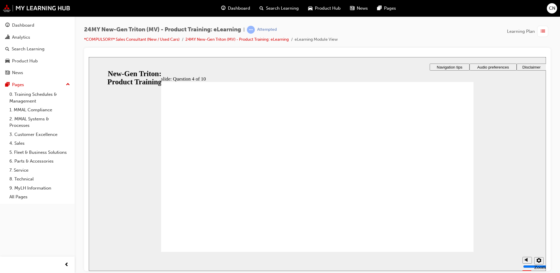
checkbox input "true"
drag, startPoint x: 200, startPoint y: 231, endPoint x: 203, endPoint y: 234, distance: 4.2
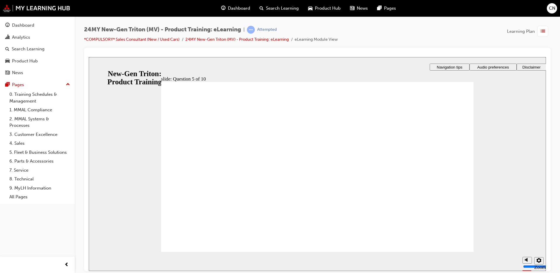
checkbox input "true"
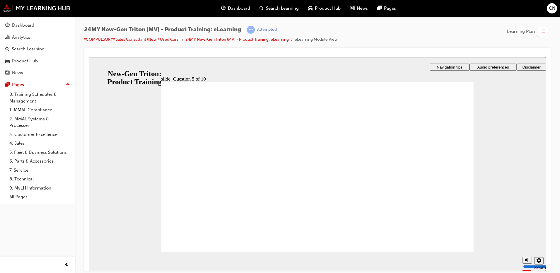
drag, startPoint x: 318, startPoint y: 206, endPoint x: 331, endPoint y: 213, distance: 14.7
radio input "true"
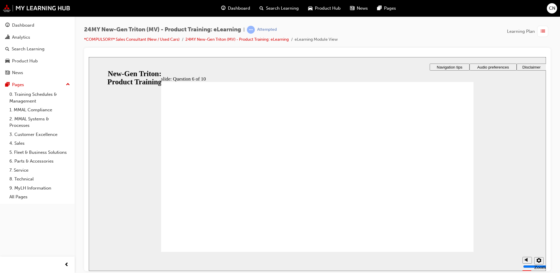
drag, startPoint x: 182, startPoint y: 233, endPoint x: 188, endPoint y: 228, distance: 7.9
checkbox input "true"
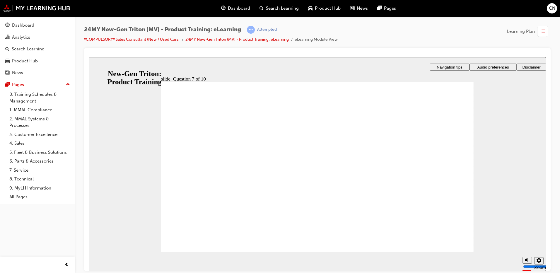
checkbox input "true"
radio input "true"
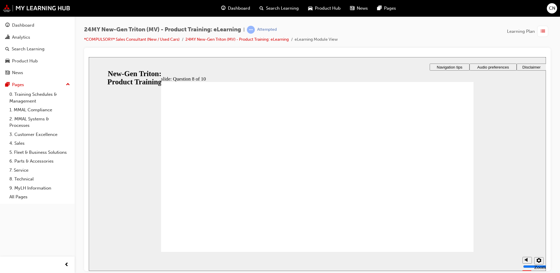
radio input "true"
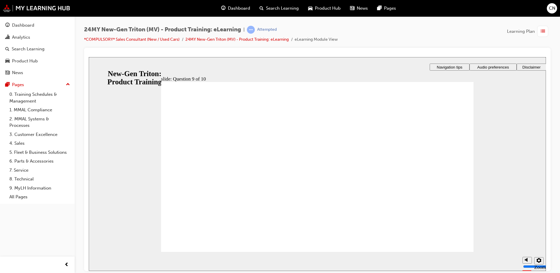
radio input "true"
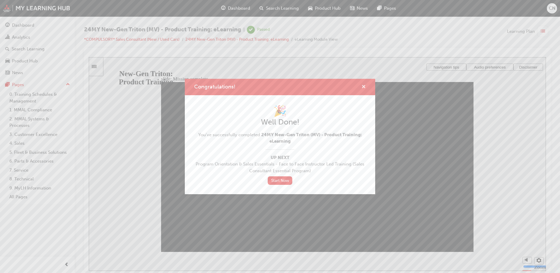
click at [365, 86] on span "cross-icon" at bounding box center [363, 87] width 4 height 5
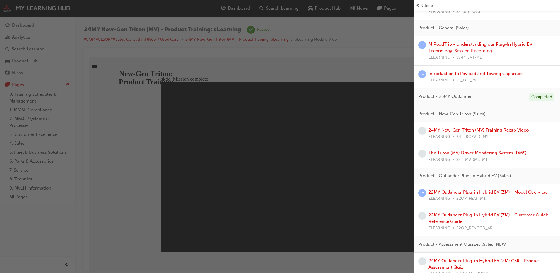
scroll to position [439, 0]
click at [462, 132] on link "24MY New-Gen Triton (MV) Training Recap Video" at bounding box center [478, 129] width 100 height 5
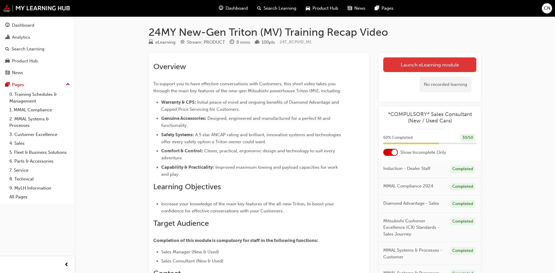
click at [402, 60] on link "Launch eLearning module" at bounding box center [429, 64] width 93 height 15
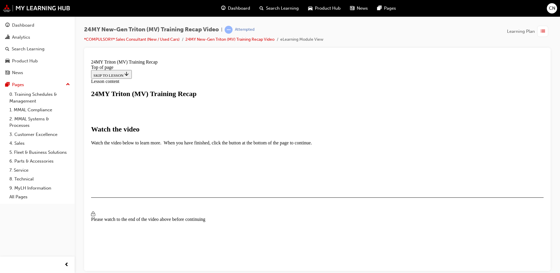
scroll to position [234, 0]
click at [105, 234] on span "Video player" at bounding box center [105, 236] width 0 height 4
click at [288, 246] on div "Loaded : 35.04% 3:59 2:30" at bounding box center [384, 254] width 562 height 16
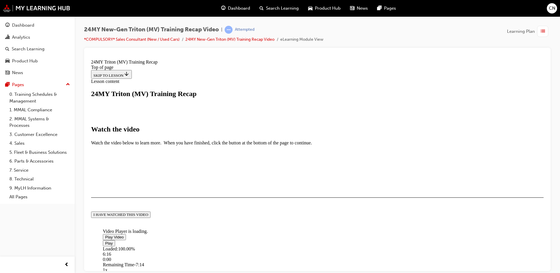
click at [148, 217] on div "I HAVE WATCHED THIS VIDEO" at bounding box center [120, 214] width 55 height 5
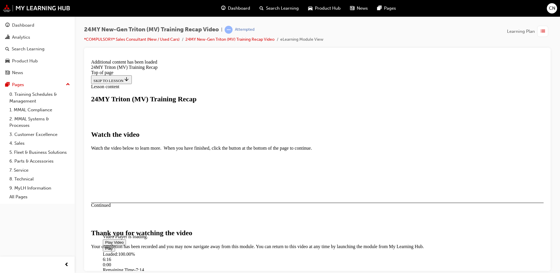
scroll to position [342, 0]
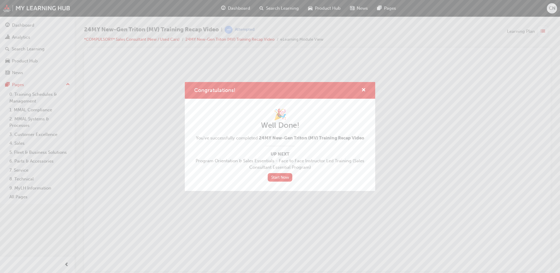
scroll to position [0, 0]
click at [365, 89] on span "cross-icon" at bounding box center [363, 90] width 4 height 5
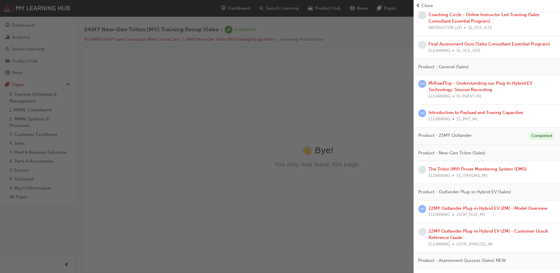
scroll to position [410, 0]
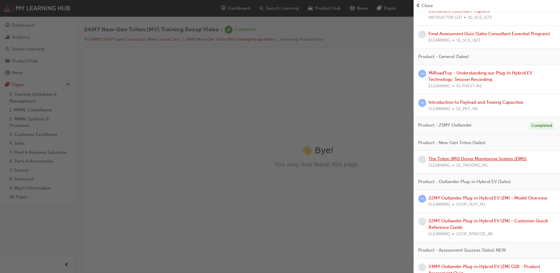
click at [459, 159] on link "The Triton (MV) Driver Monitoring System (DMS)" at bounding box center [477, 158] width 98 height 5
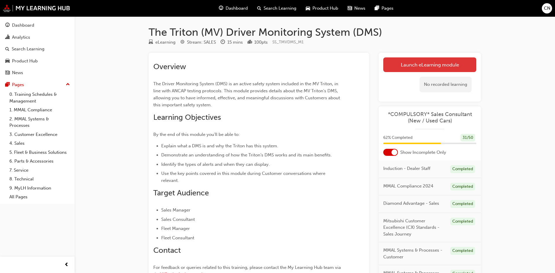
click at [387, 68] on link "Launch eLearning module" at bounding box center [429, 64] width 93 height 15
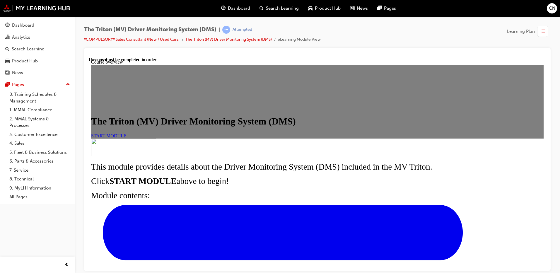
click at [126, 138] on link "START MODULE" at bounding box center [108, 135] width 35 height 5
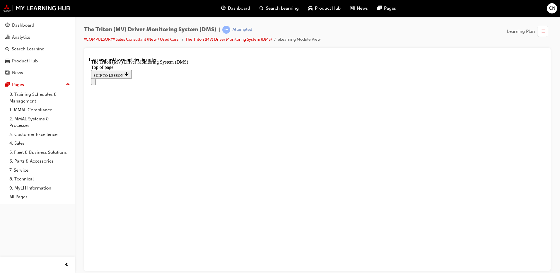
scroll to position [233, 0]
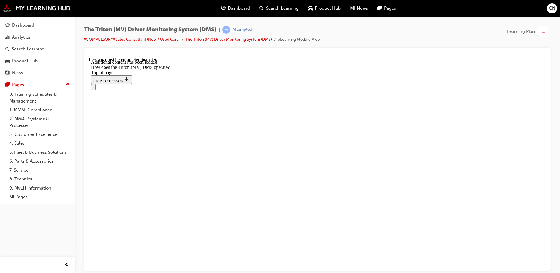
scroll to position [284, 0]
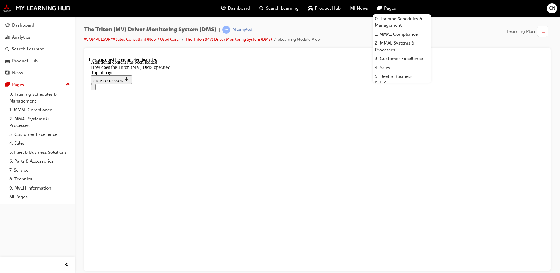
scroll to position [723, 0]
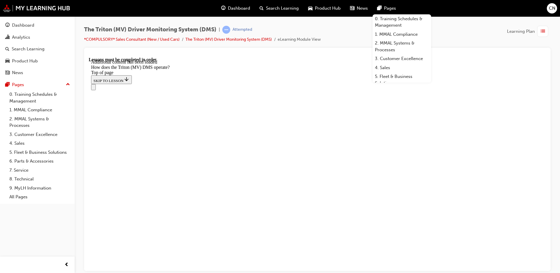
click at [389, 9] on span "Pages" at bounding box center [390, 8] width 12 height 7
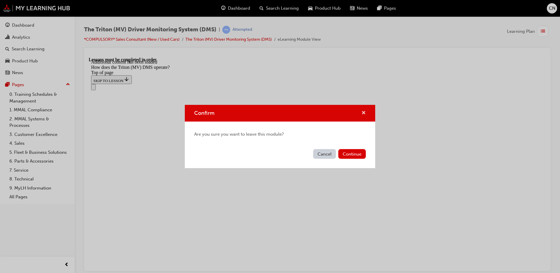
click at [365, 113] on span "cross-icon" at bounding box center [363, 113] width 4 height 5
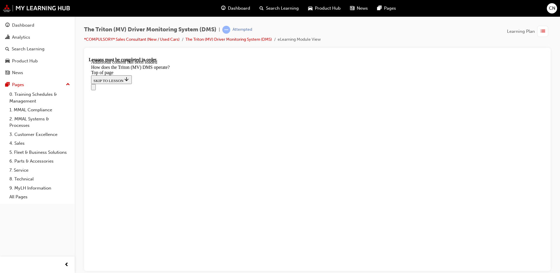
scroll to position [1274, 0]
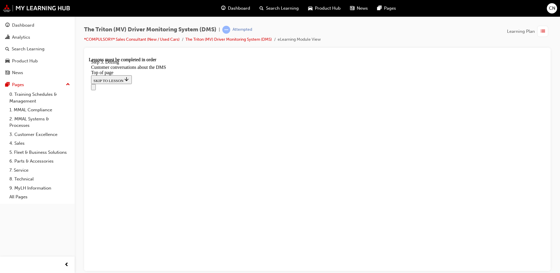
scroll to position [273, 0]
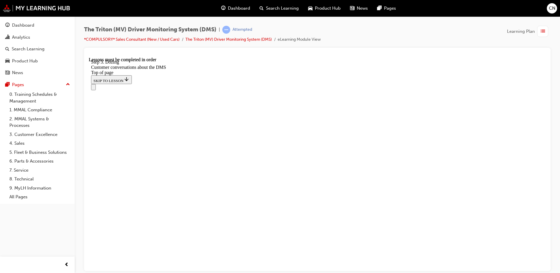
drag, startPoint x: 358, startPoint y: 192, endPoint x: 331, endPoint y: 193, distance: 26.9
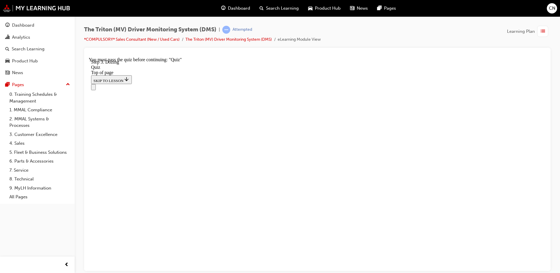
drag, startPoint x: 331, startPoint y: 193, endPoint x: 275, endPoint y: 185, distance: 56.4
drag, startPoint x: 275, startPoint y: 185, endPoint x: 300, endPoint y: 183, distance: 25.0
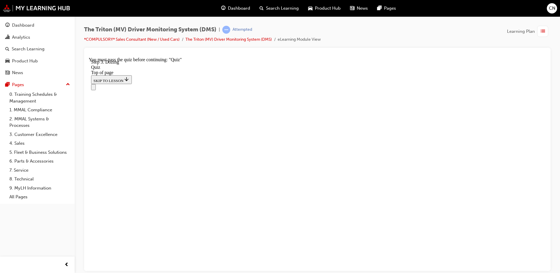
drag, startPoint x: 282, startPoint y: 156, endPoint x: 307, endPoint y: 119, distance: 45.2
drag, startPoint x: 272, startPoint y: 156, endPoint x: 303, endPoint y: 158, distance: 31.7
drag, startPoint x: 270, startPoint y: 218, endPoint x: 303, endPoint y: 221, distance: 33.2
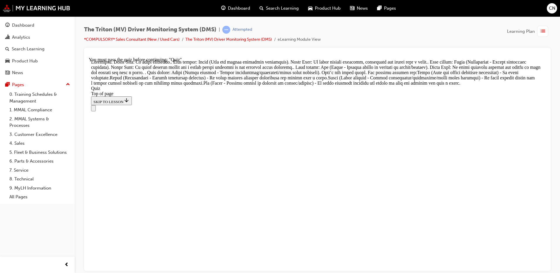
scroll to position [262, 0]
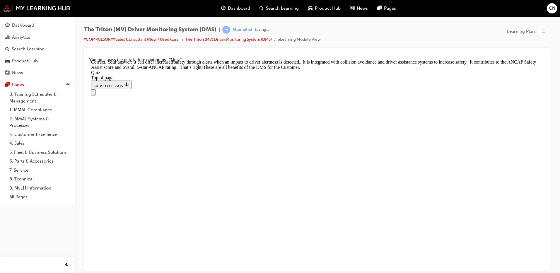
scroll to position [177, 0]
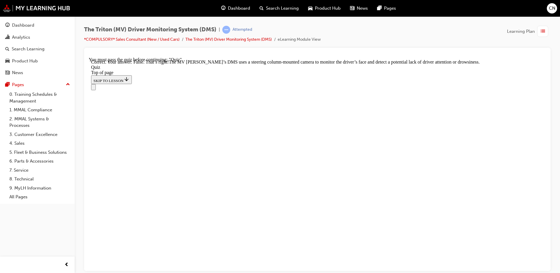
scroll to position [139, 0]
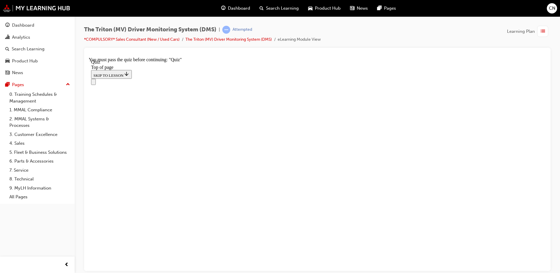
scroll to position [88, 0]
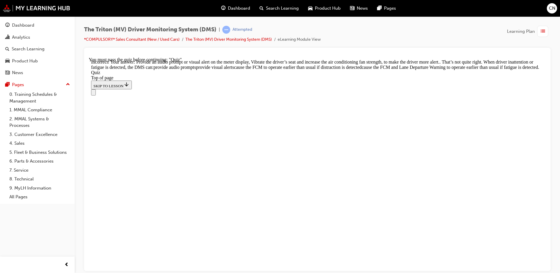
scroll to position [247, 0]
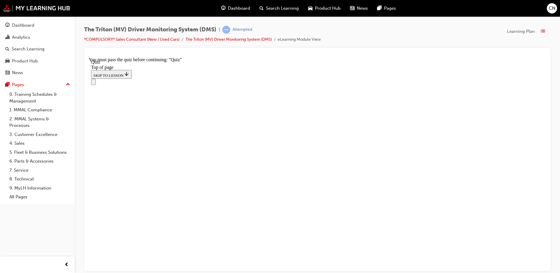
scroll to position [59, 0]
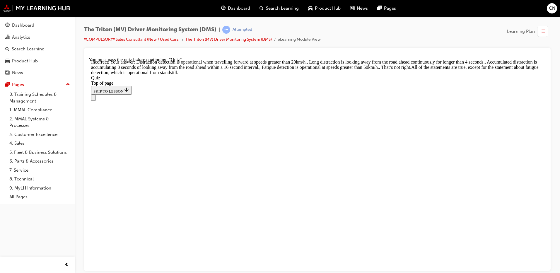
scroll to position [194, 0]
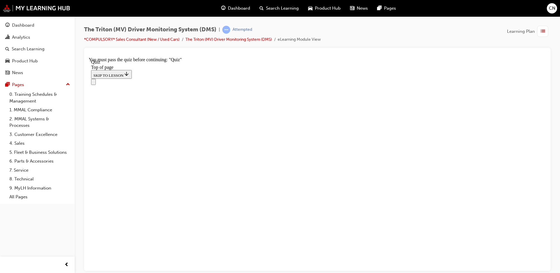
scroll to position [106, 0]
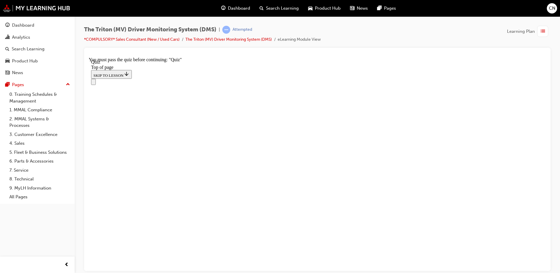
drag, startPoint x: 258, startPoint y: 248, endPoint x: 283, endPoint y: 148, distance: 103.1
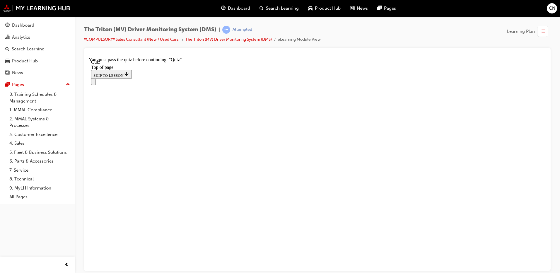
drag, startPoint x: 256, startPoint y: 128, endPoint x: 305, endPoint y: 205, distance: 90.9
drag, startPoint x: 267, startPoint y: 159, endPoint x: 291, endPoint y: 159, distance: 24.0
drag, startPoint x: 274, startPoint y: 157, endPoint x: 318, endPoint y: 157, distance: 43.6
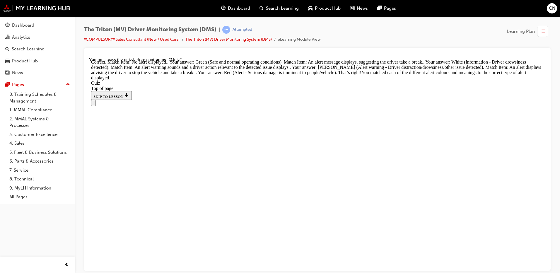
scroll to position [188, 0]
drag, startPoint x: 221, startPoint y: 183, endPoint x: 233, endPoint y: 209, distance: 28.0
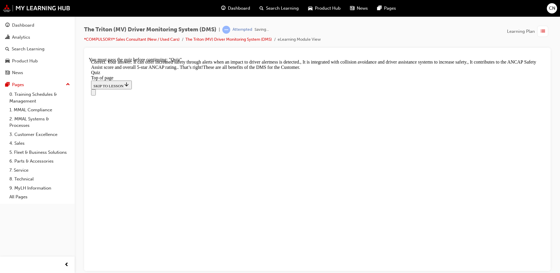
scroll to position [177, 0]
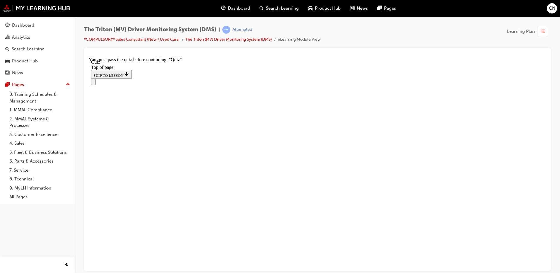
scroll to position [29, 0]
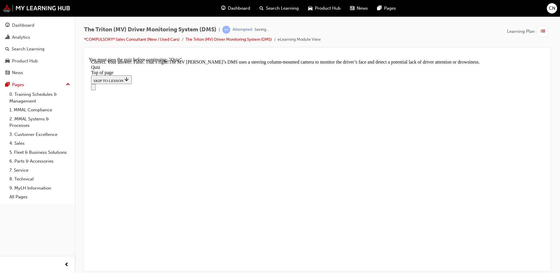
scroll to position [139, 0]
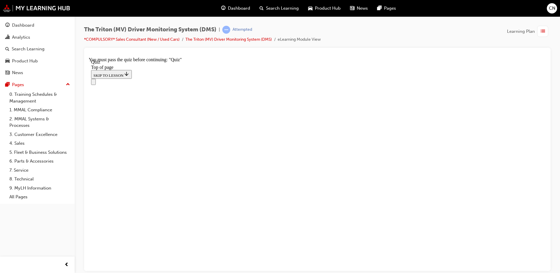
scroll to position [88, 0]
drag, startPoint x: 310, startPoint y: 255, endPoint x: 312, endPoint y: 259, distance: 3.7
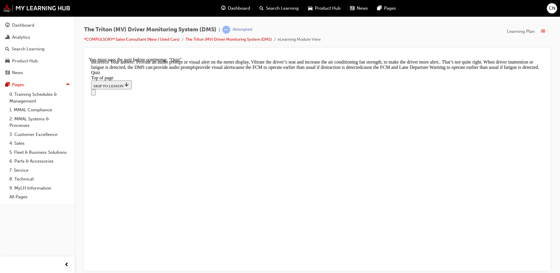
scroll to position [247, 0]
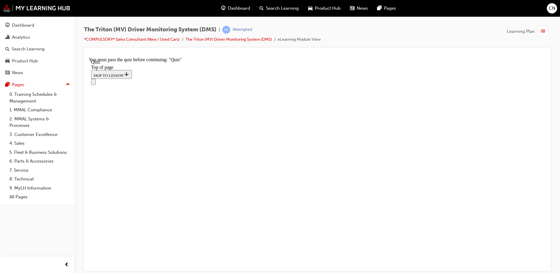
scroll to position [88, 0]
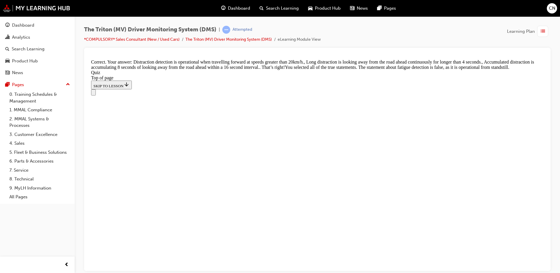
scroll to position [201, 0]
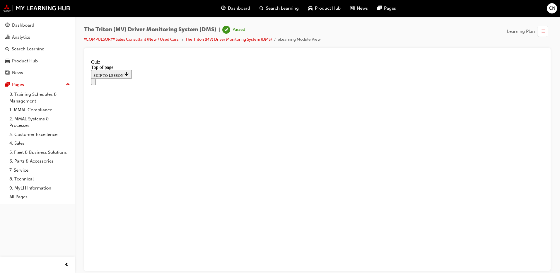
scroll to position [105, 0]
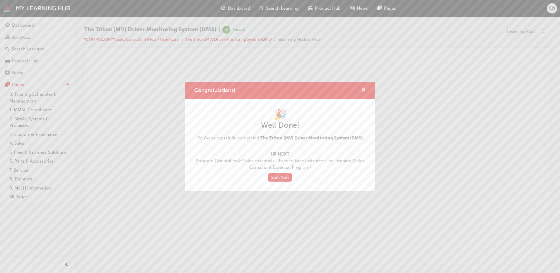
scroll to position [0, 0]
click at [362, 90] on span "cross-icon" at bounding box center [363, 90] width 4 height 5
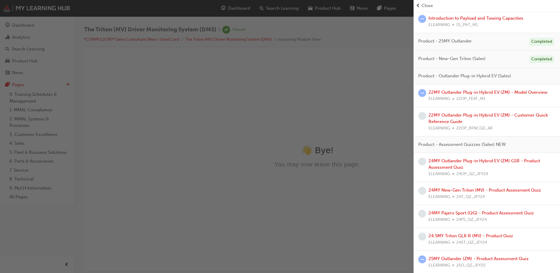
scroll to position [494, 0]
click at [447, 167] on link "24MY Outlander Plug-in Hybrid EV (ZM) GSR - Product Assessment Quiz" at bounding box center [483, 163] width 111 height 12
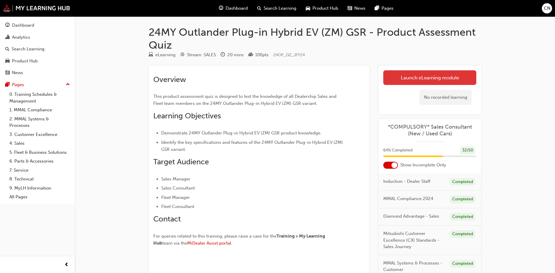
click at [403, 79] on link "Launch eLearning module" at bounding box center [429, 77] width 93 height 15
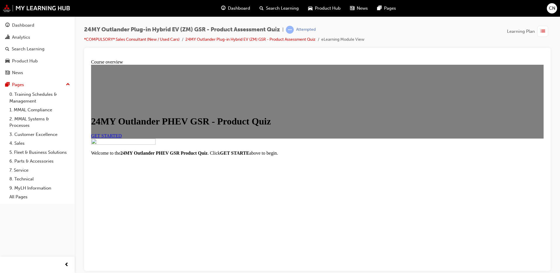
click at [122, 138] on link "GET STARTED" at bounding box center [106, 135] width 31 height 5
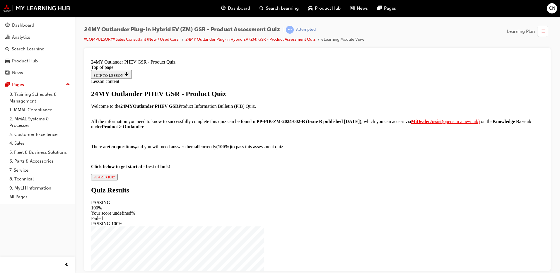
scroll to position [59, 0]
click at [115, 179] on span "START QUIZ" at bounding box center [104, 176] width 22 height 4
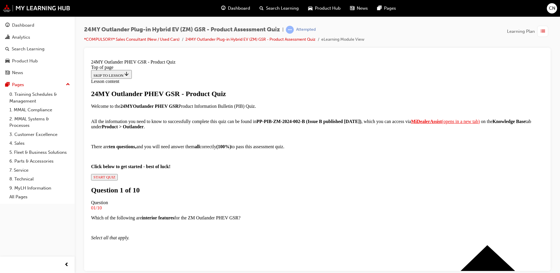
scroll to position [59, 0]
drag, startPoint x: 333, startPoint y: 86, endPoint x: 387, endPoint y: 87, distance: 53.6
click at [387, 215] on p "Which of the following are interior features for the ZM Outlander PHEV GSR?" at bounding box center [317, 217] width 452 height 5
copy p "ZM Outlander PHEV GSR"
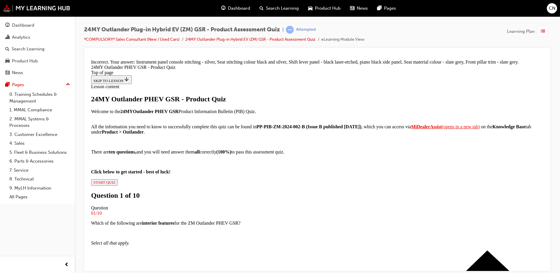
scroll to position [68, 0]
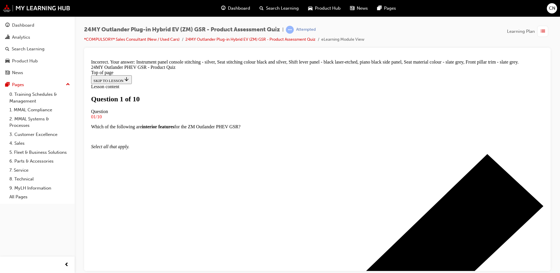
scroll to position [59, 0]
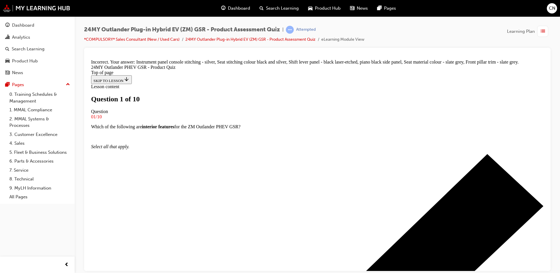
drag, startPoint x: 226, startPoint y: 180, endPoint x: 263, endPoint y: 219, distance: 53.8
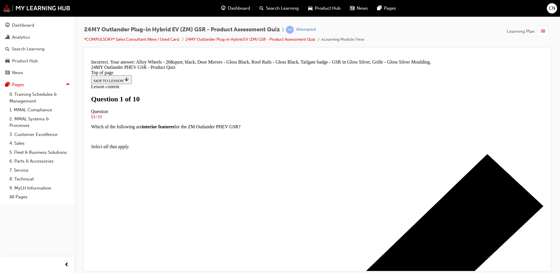
scroll to position [1, 0]
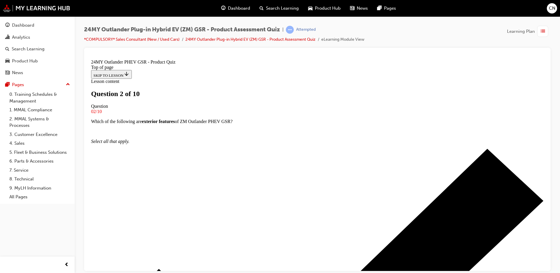
drag, startPoint x: 252, startPoint y: 206, endPoint x: 253, endPoint y: 210, distance: 4.1
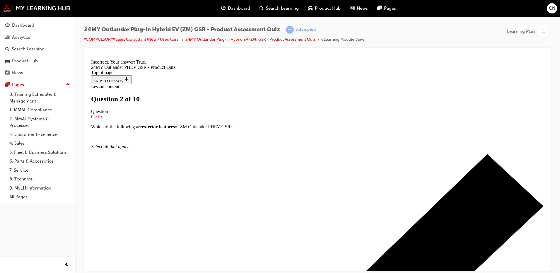
scroll to position [66, 0]
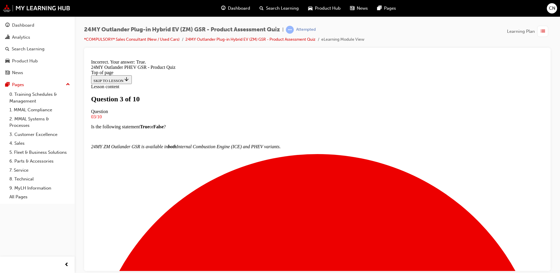
scroll to position [56, 0]
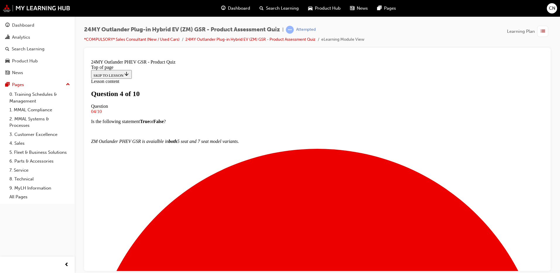
scroll to position [1, 0]
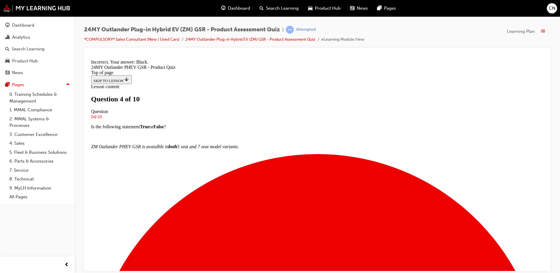
scroll to position [78, 0]
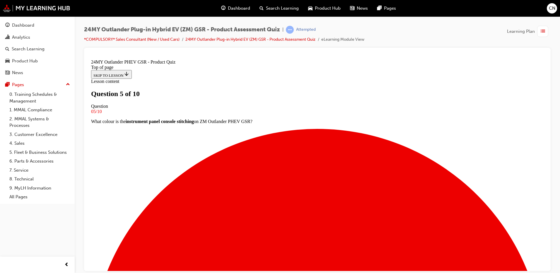
scroll to position [30, 0]
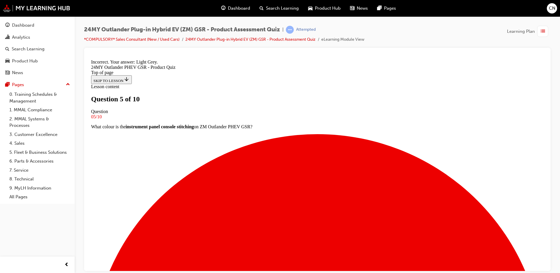
scroll to position [107, 0]
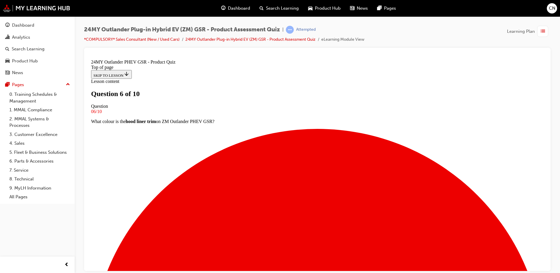
scroll to position [30, 0]
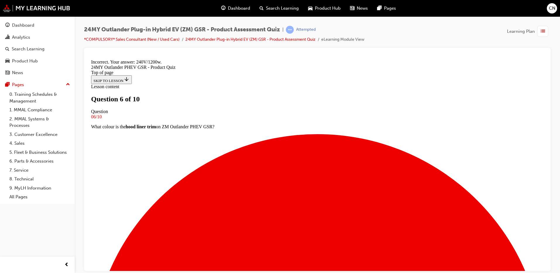
scroll to position [117, 0]
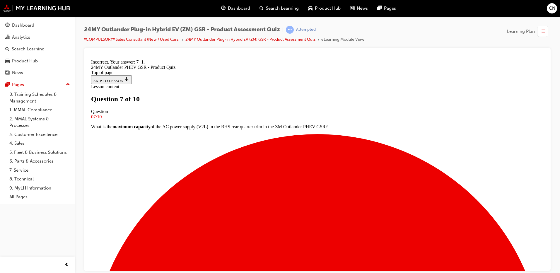
scroll to position [117, 0]
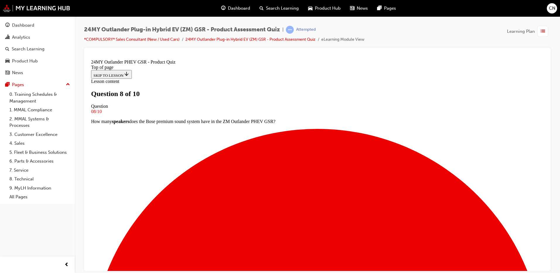
scroll to position [30, 0]
drag, startPoint x: 266, startPoint y: 167, endPoint x: 267, endPoint y: 173, distance: 5.6
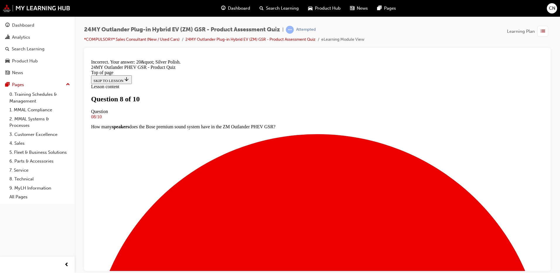
scroll to position [107, 0]
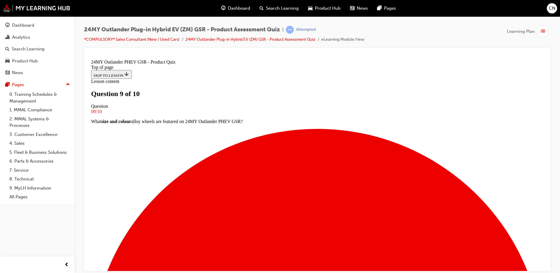
scroll to position [1, 0]
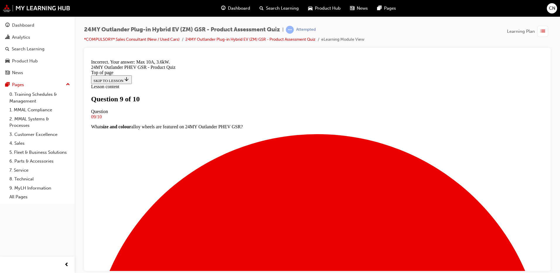
scroll to position [107, 0]
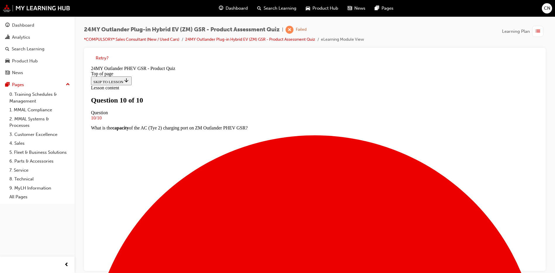
scroll to position [86, 0]
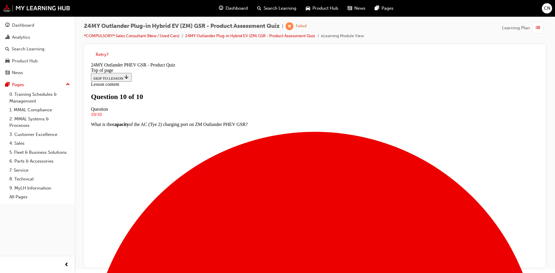
scroll to position [4, 0]
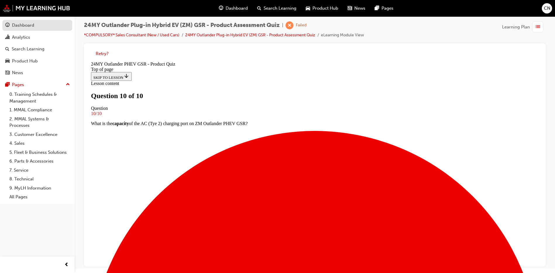
click at [40, 29] on div "Dashboard" at bounding box center [37, 25] width 64 height 7
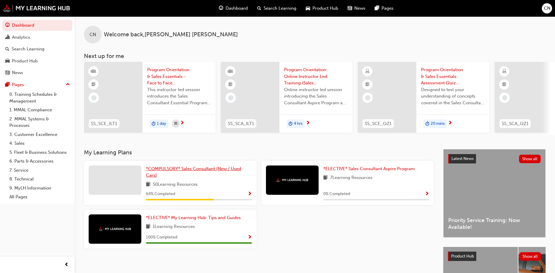
click at [214, 170] on span "*COMPULSORY* Sales Consultant (New / Used Cars)" at bounding box center [193, 172] width 95 height 12
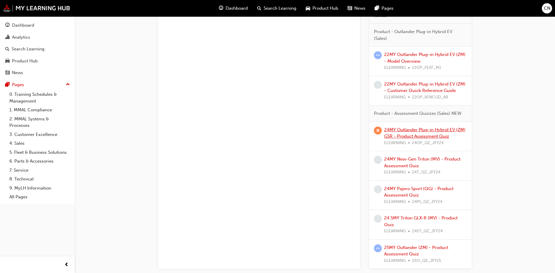
scroll to position [673, 0]
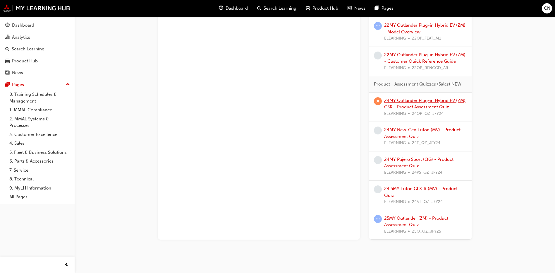
click at [409, 99] on link "24MY Outlander Plug-in Hybrid EV (ZM) GSR - Product Assessment Quiz" at bounding box center [424, 104] width 81 height 12
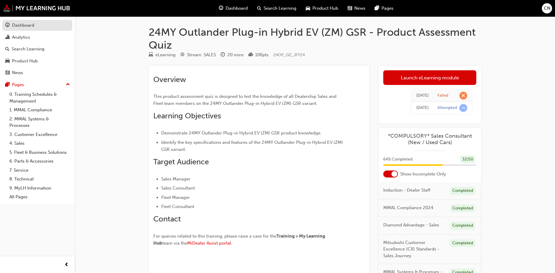
click at [10, 25] on div "Dashboard" at bounding box center [37, 25] width 64 height 7
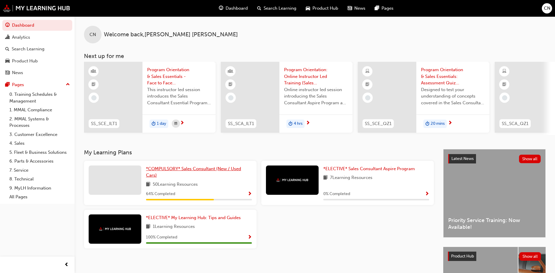
click at [227, 172] on span "*COMPULSORY* Sales Consultant (New / Used Cars)" at bounding box center [193, 172] width 95 height 12
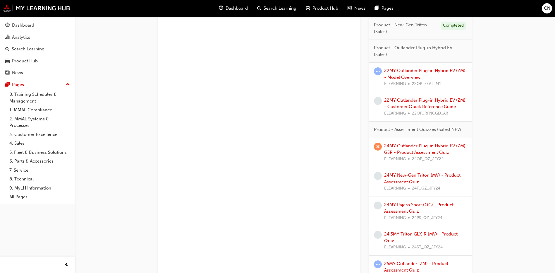
scroll to position [624, 0]
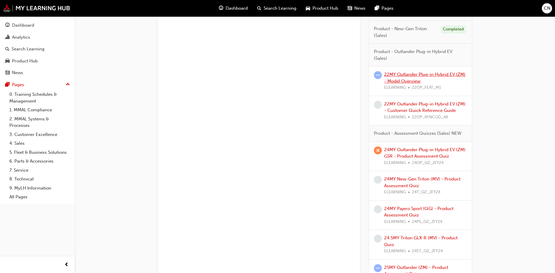
click at [405, 80] on link "22MY Outlander Plug-in Hybrid EV (ZM) - Model Overview" at bounding box center [424, 78] width 81 height 12
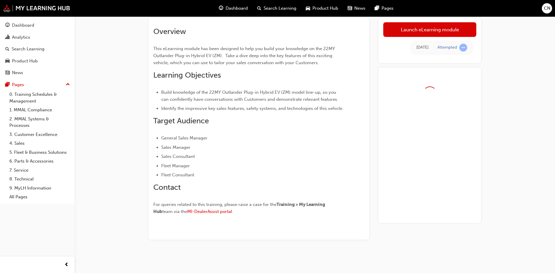
scroll to position [35, 0]
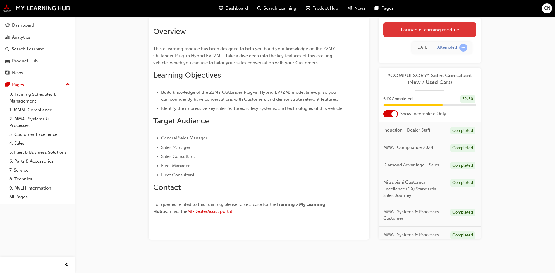
click at [396, 28] on link "Launch eLearning module" at bounding box center [429, 29] width 93 height 15
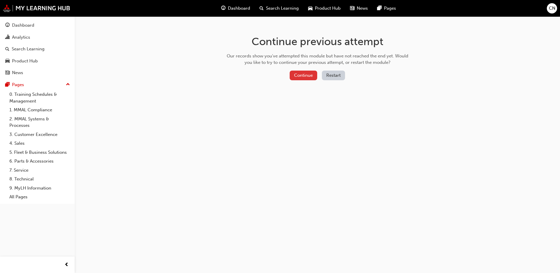
click at [309, 77] on button "Continue" at bounding box center [303, 76] width 28 height 10
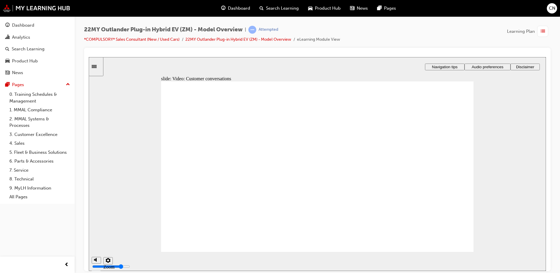
checkbox input "true"
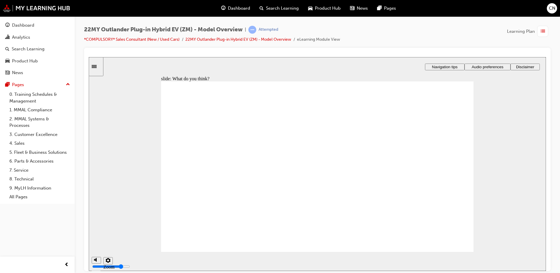
checkbox input "true"
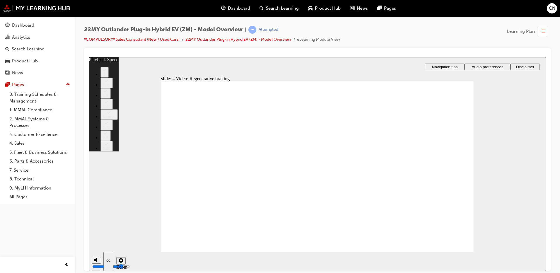
type input "91"
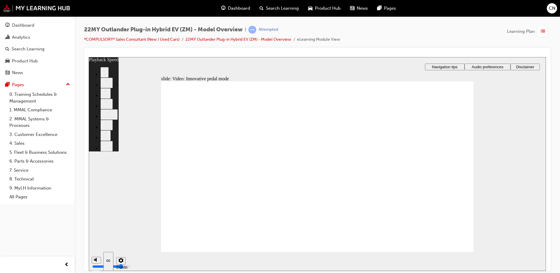
type input "129"
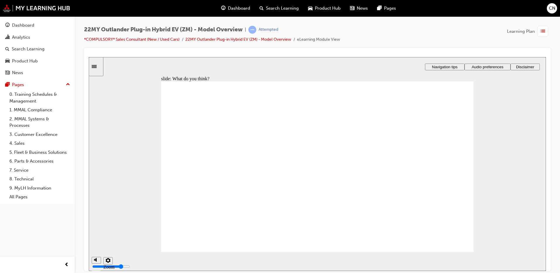
radio input "true"
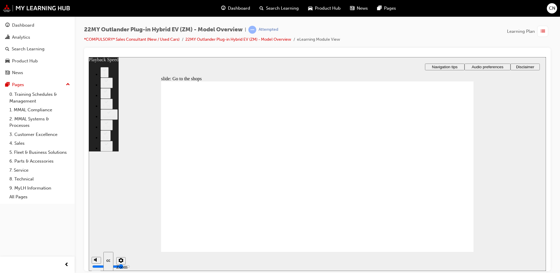
type input "197"
type input "325"
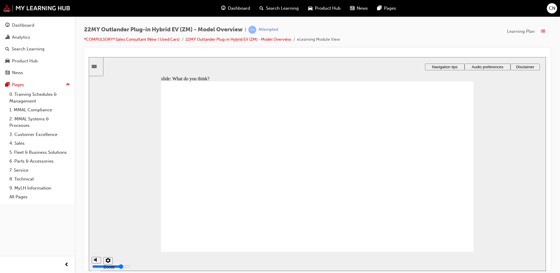
checkbox input "true"
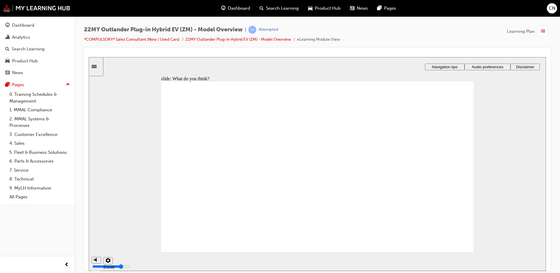
checkbox input "true"
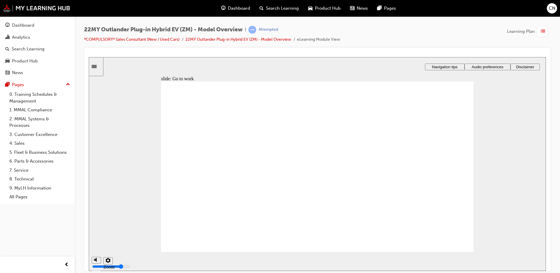
click at [476, 67] on span "Audio preferences" at bounding box center [487, 66] width 32 height 4
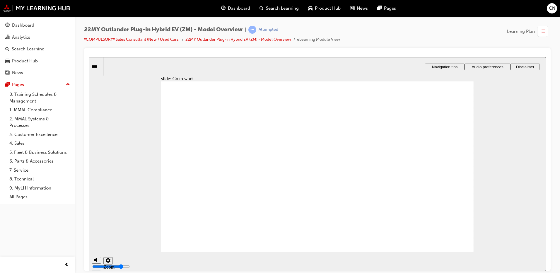
radio input "true"
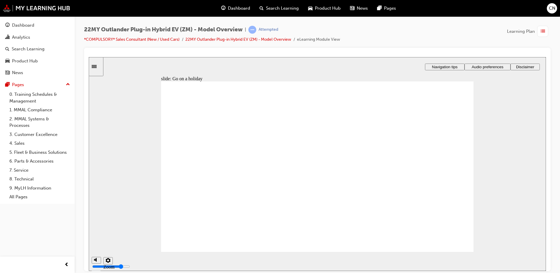
click at [486, 67] on span "Audio preferences" at bounding box center [487, 66] width 32 height 4
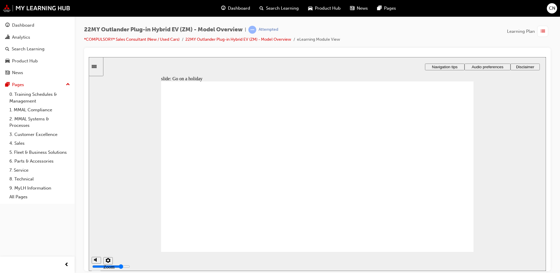
click at [472, 65] on span "Audio preferences" at bounding box center [487, 66] width 32 height 4
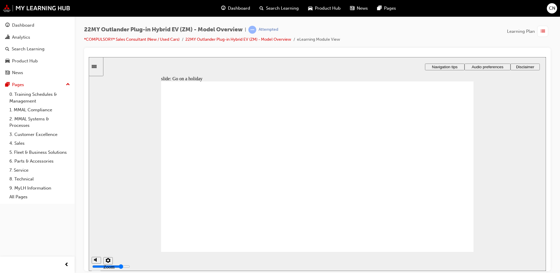
click at [483, 66] on span "Audio preferences" at bounding box center [487, 66] width 32 height 4
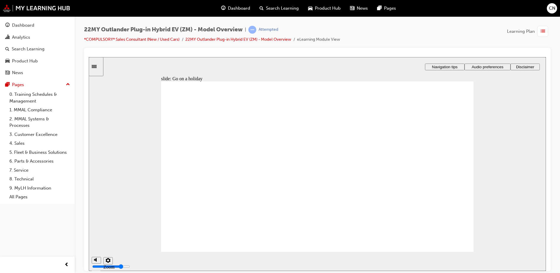
click at [93, 241] on button "volume" at bounding box center [96, 237] width 9 height 7
type input "0"
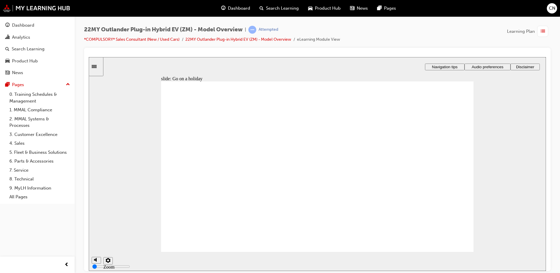
radio input "true"
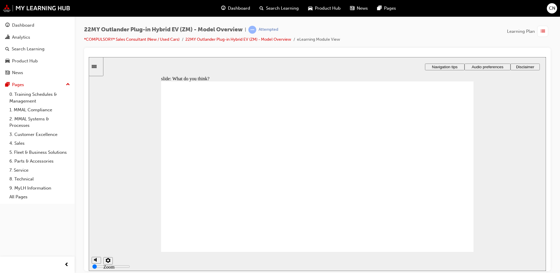
radio input "true"
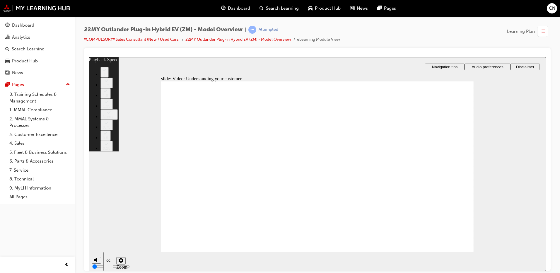
type input "91"
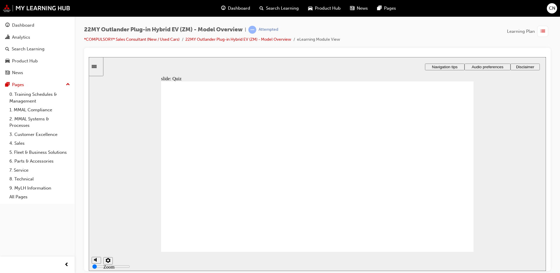
radio input "true"
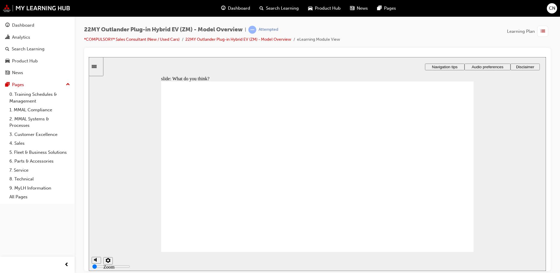
radio input "true"
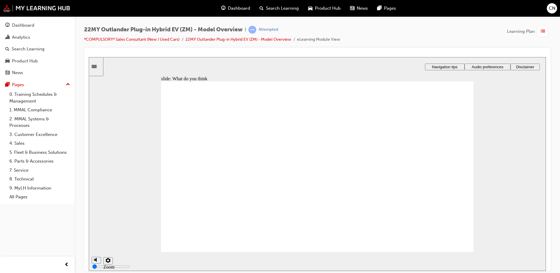
radio input "true"
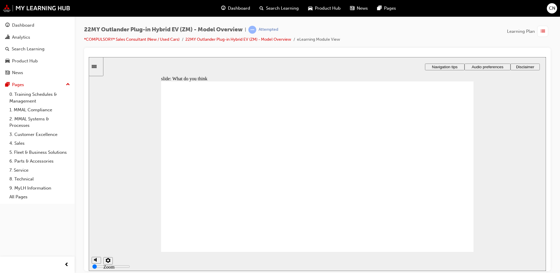
radio input "true"
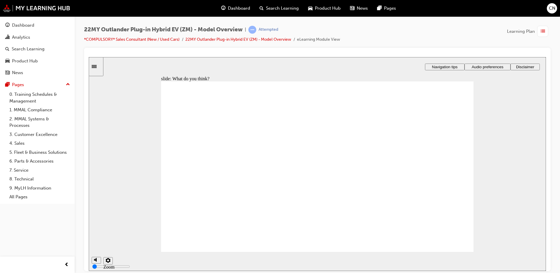
checkbox input "true"
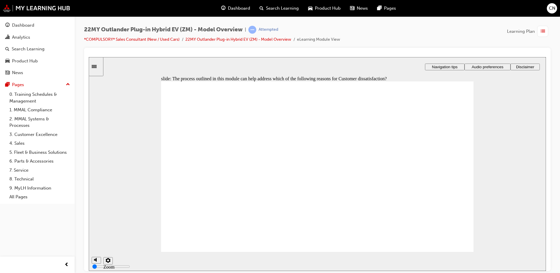
checkbox input "true"
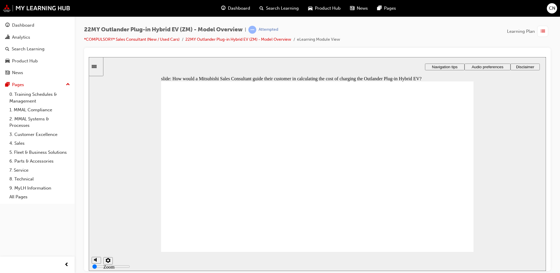
drag, startPoint x: 385, startPoint y: 158, endPoint x: 301, endPoint y: 188, distance: 89.1
radio input "true"
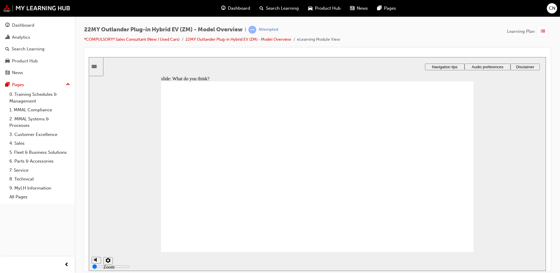
radio input "true"
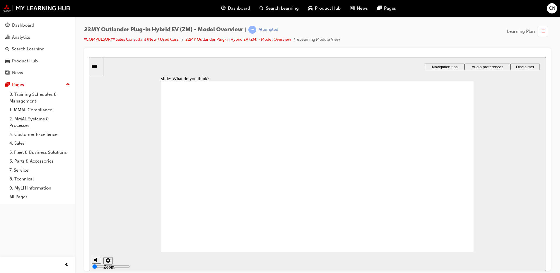
radio input "true"
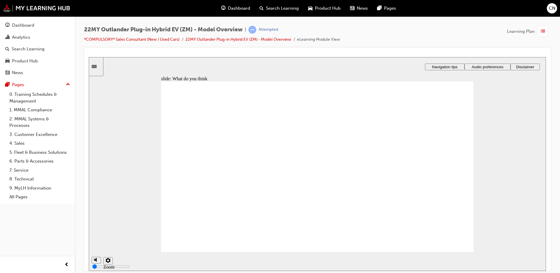
radio input "true"
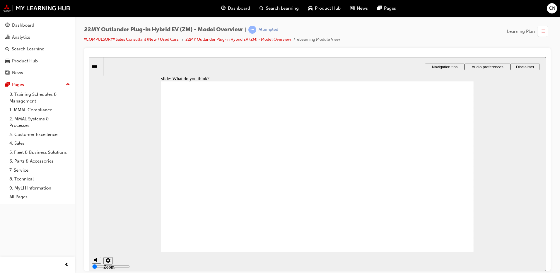
radio input "true"
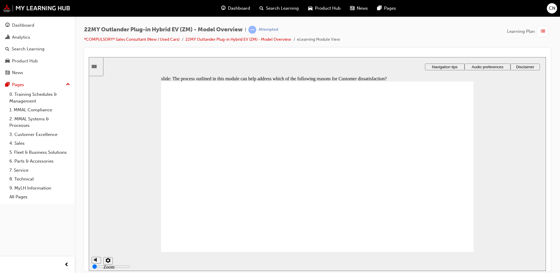
checkbox input "true"
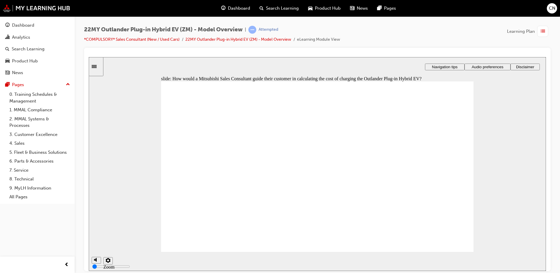
drag, startPoint x: 213, startPoint y: 157, endPoint x: 335, endPoint y: 196, distance: 128.1
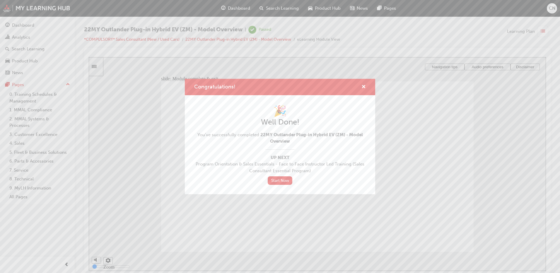
click at [358, 92] on div "Congratulations!" at bounding box center [280, 87] width 190 height 17
click at [362, 88] on span "cross-icon" at bounding box center [363, 87] width 4 height 5
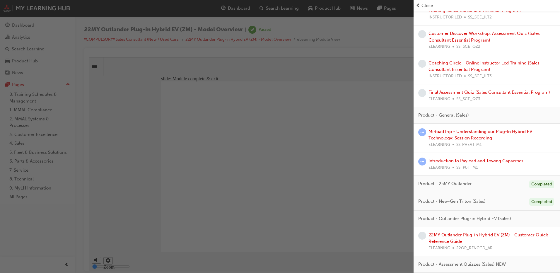
scroll to position [439, 0]
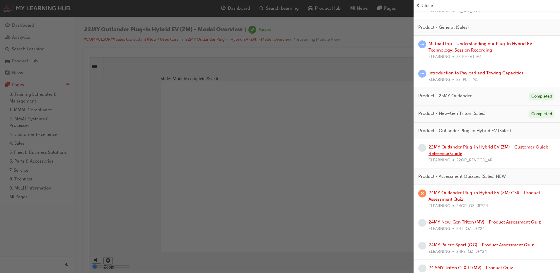
click at [483, 154] on link "22MY Outlander Plug-in Hybrid EV (ZM) - Customer Quick Reference Guide" at bounding box center [487, 150] width 119 height 12
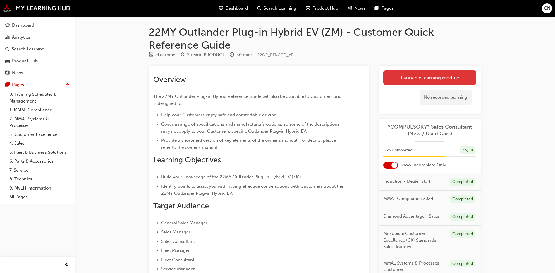
click at [437, 76] on link "Launch eLearning module" at bounding box center [429, 77] width 93 height 15
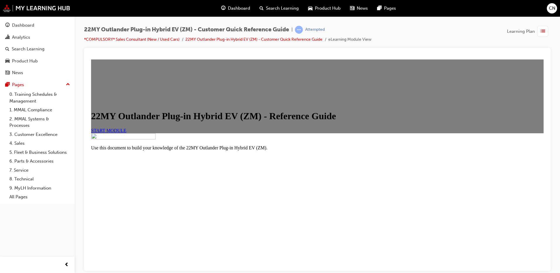
click at [126, 133] on link "START MODULE" at bounding box center [108, 130] width 35 height 5
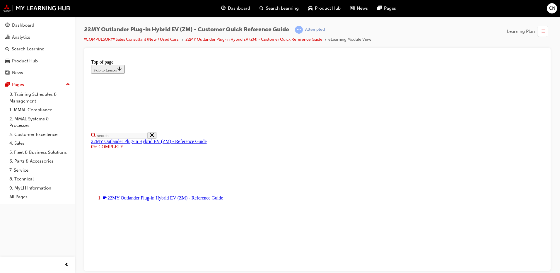
select select "auto"
type input "2"
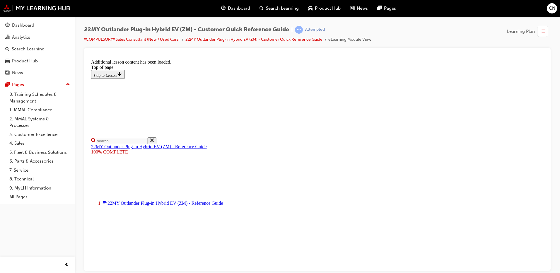
scroll to position [298, 0]
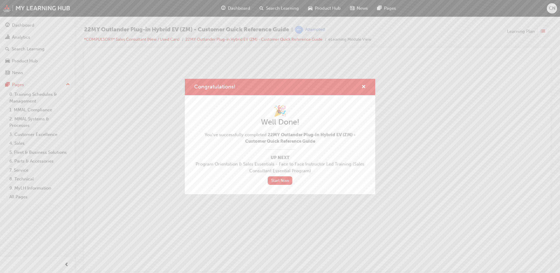
scroll to position [0, 0]
click at [363, 86] on span "cross-icon" at bounding box center [363, 87] width 4 height 5
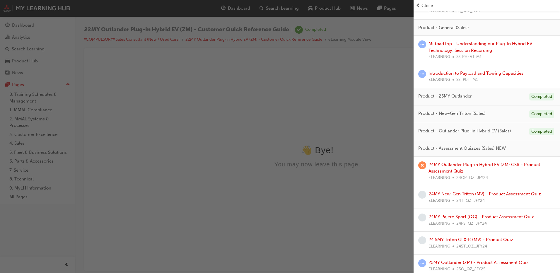
scroll to position [450, 0]
